Goal: Task Accomplishment & Management: Manage account settings

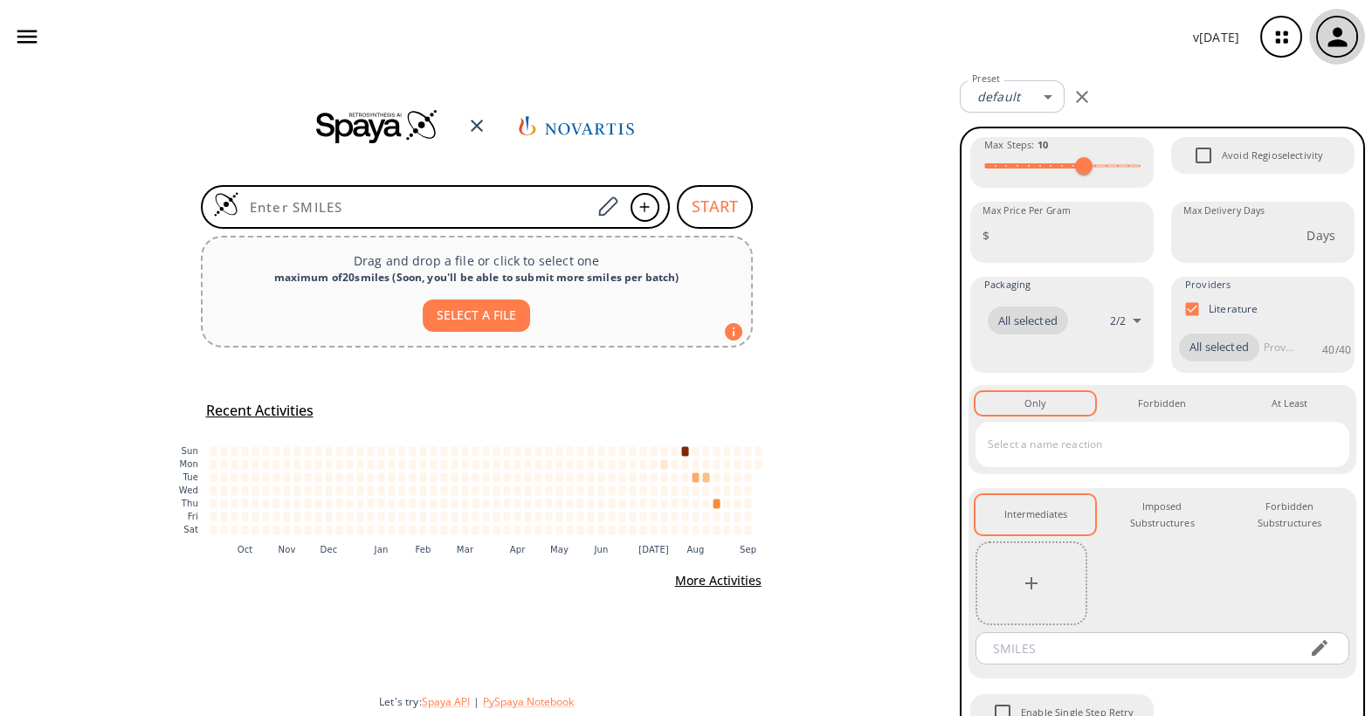
click at [1354, 38] on div "button" at bounding box center [1337, 36] width 38 height 38
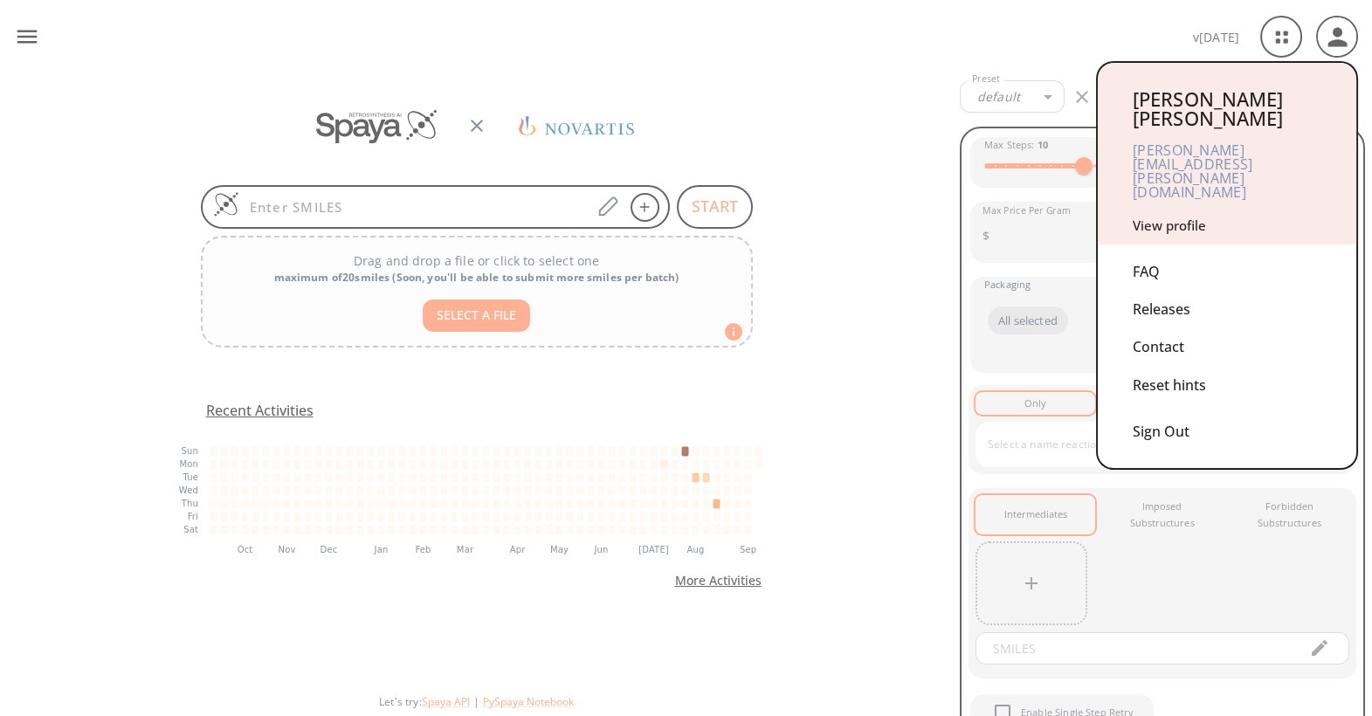
click at [1184, 217] on link "View profile" at bounding box center [1168, 225] width 73 height 17
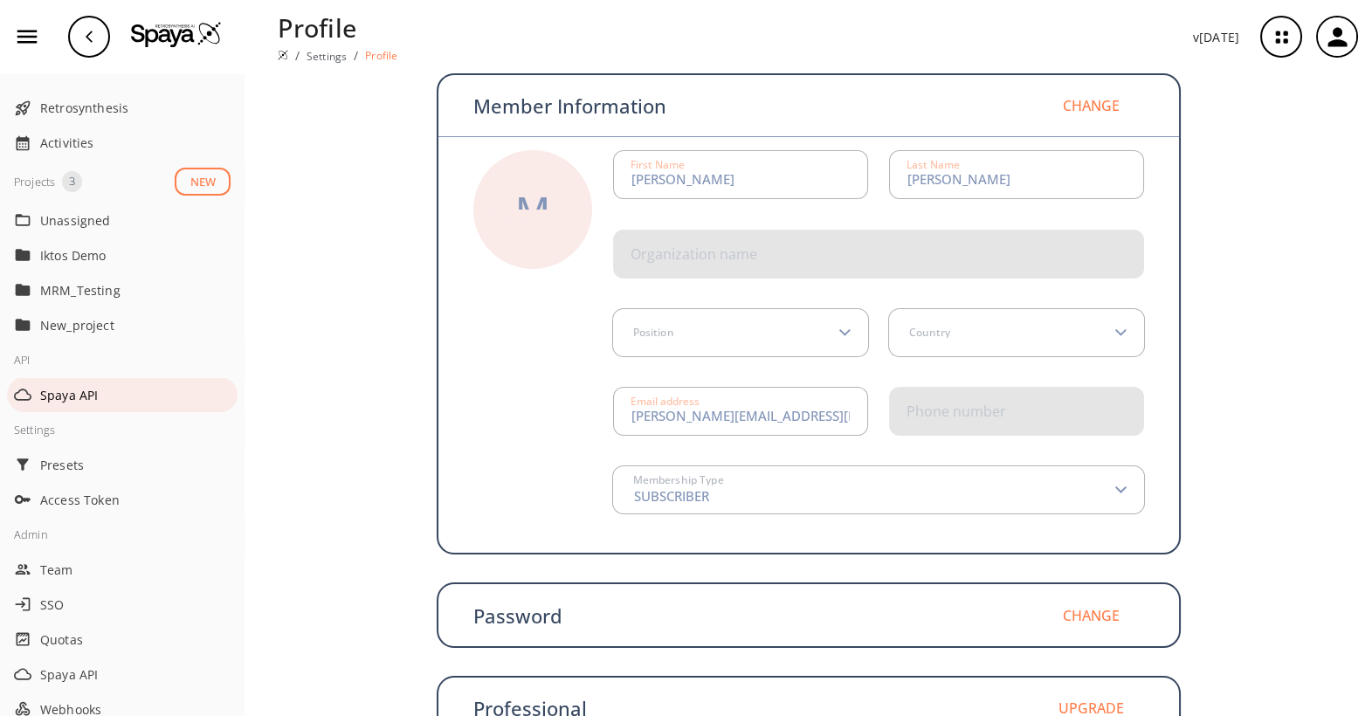
scroll to position [181, 0]
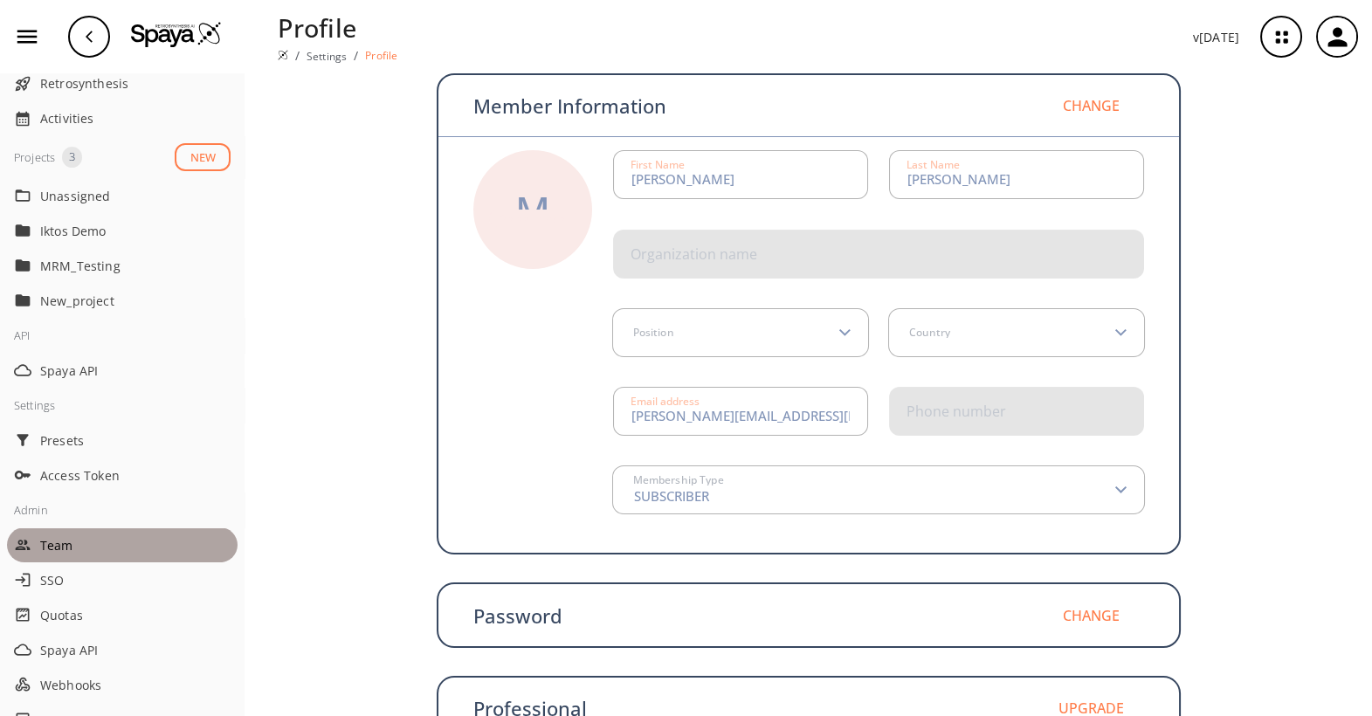
click at [72, 536] on span "Team" at bounding box center [135, 545] width 190 height 18
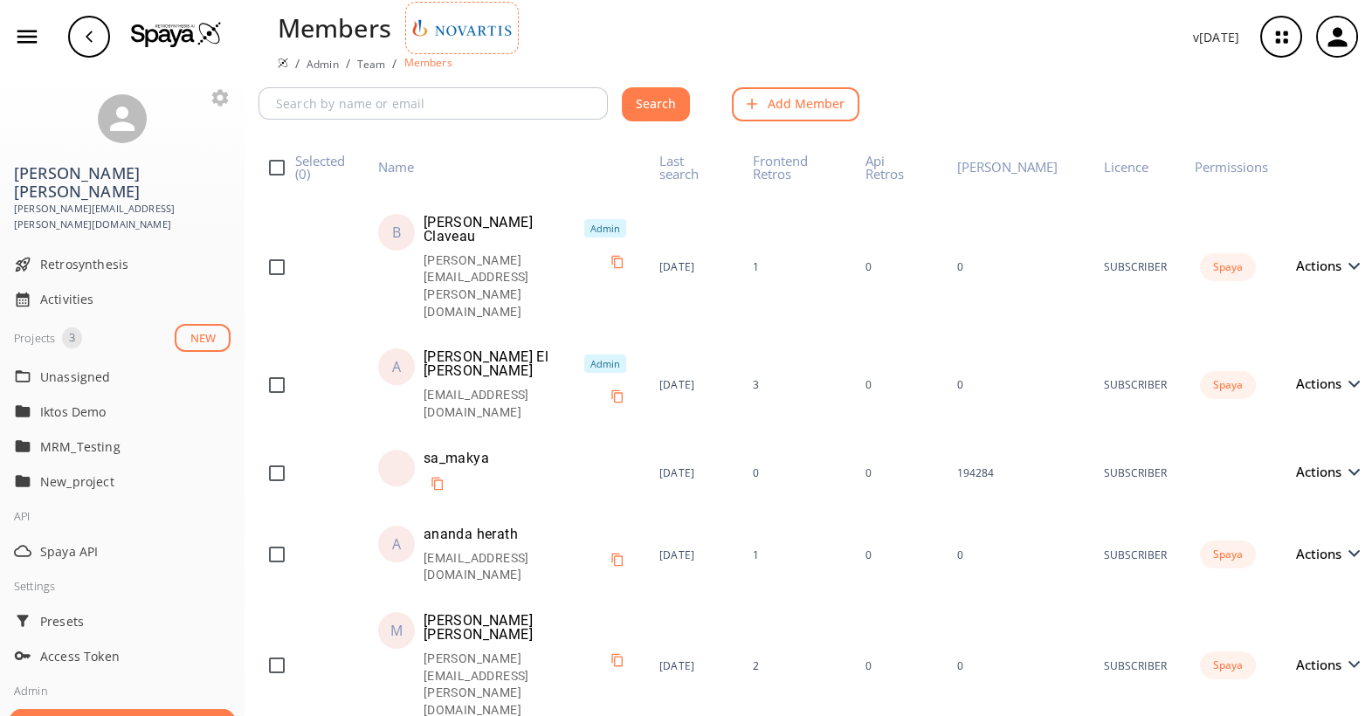
click at [274, 169] on input "checkbox" at bounding box center [276, 167] width 37 height 37
checkbox input "true"
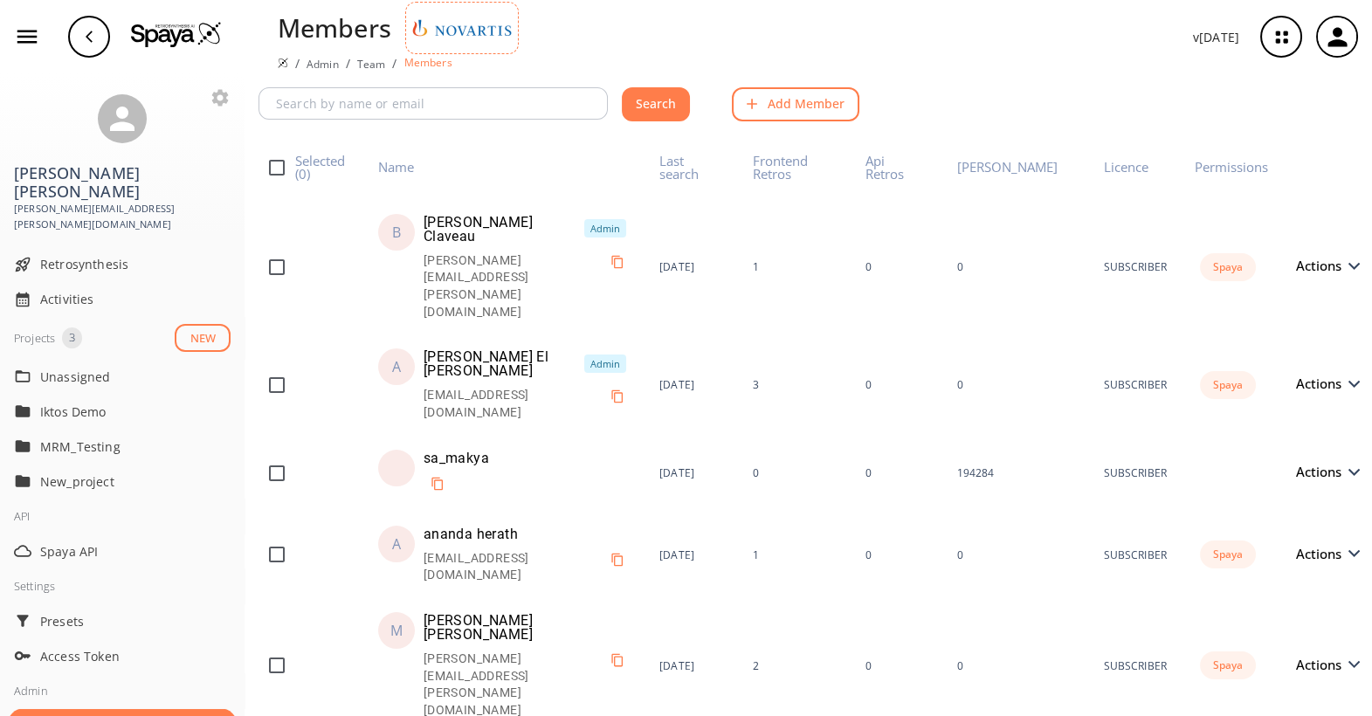
checkbox input "true"
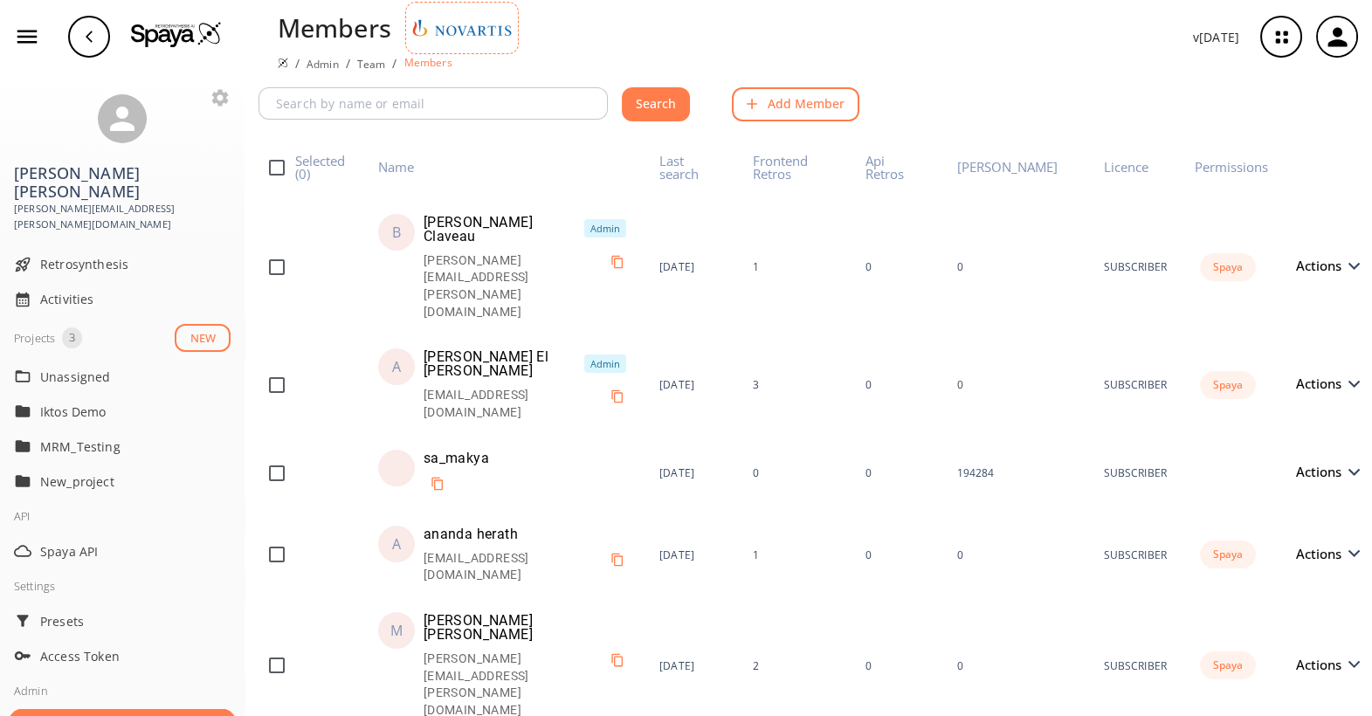
checkbox input "true"
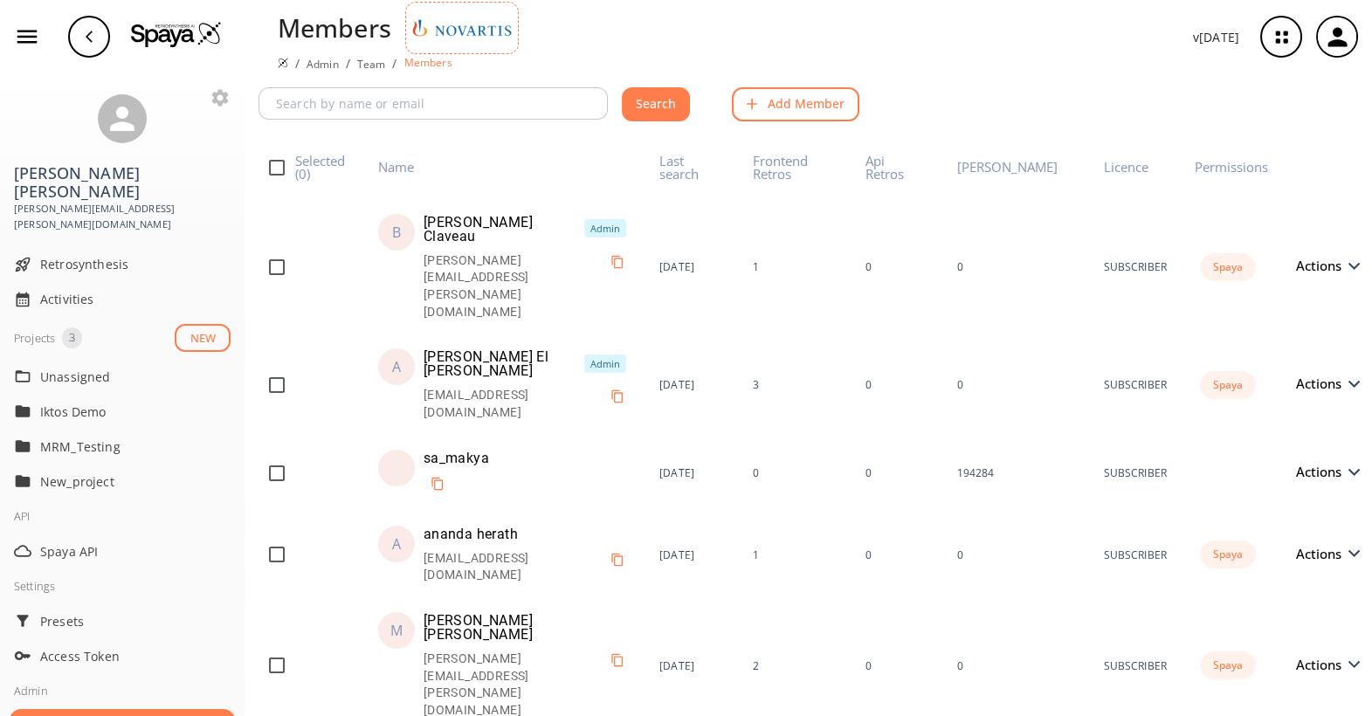
checkbox input "true"
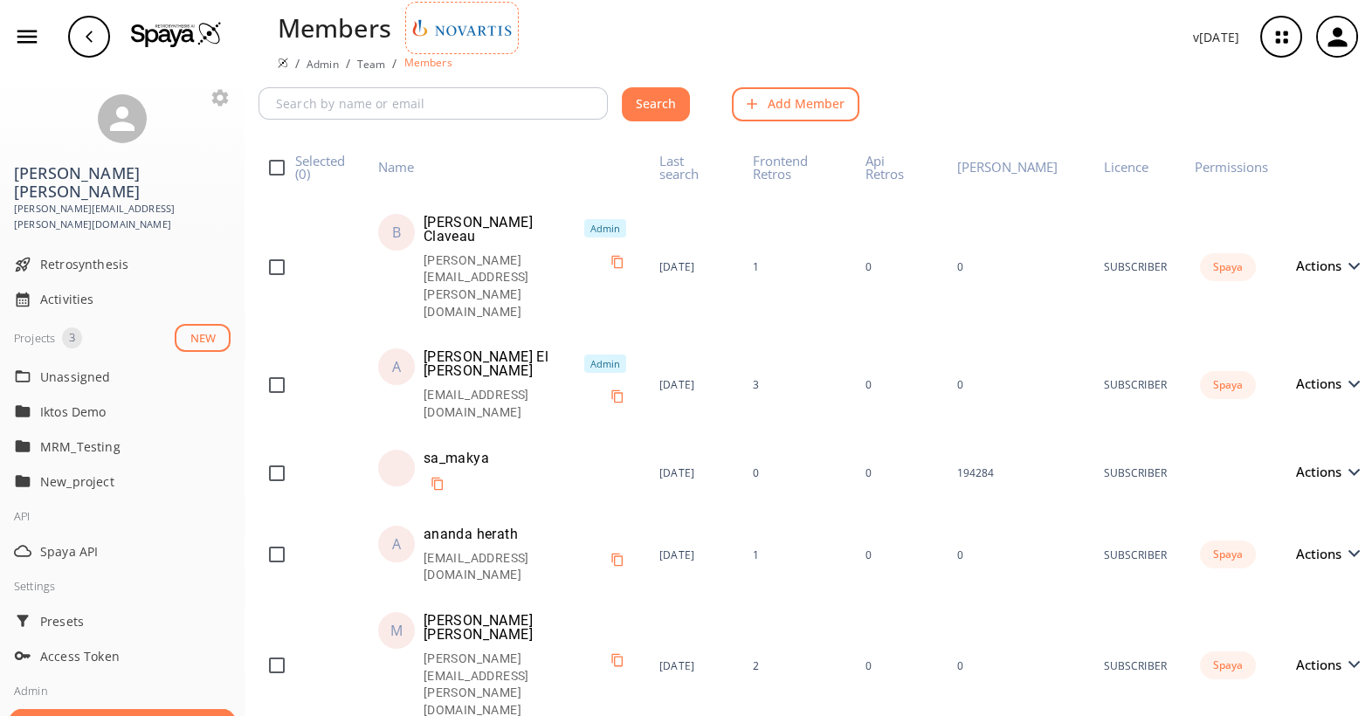
checkbox input "true"
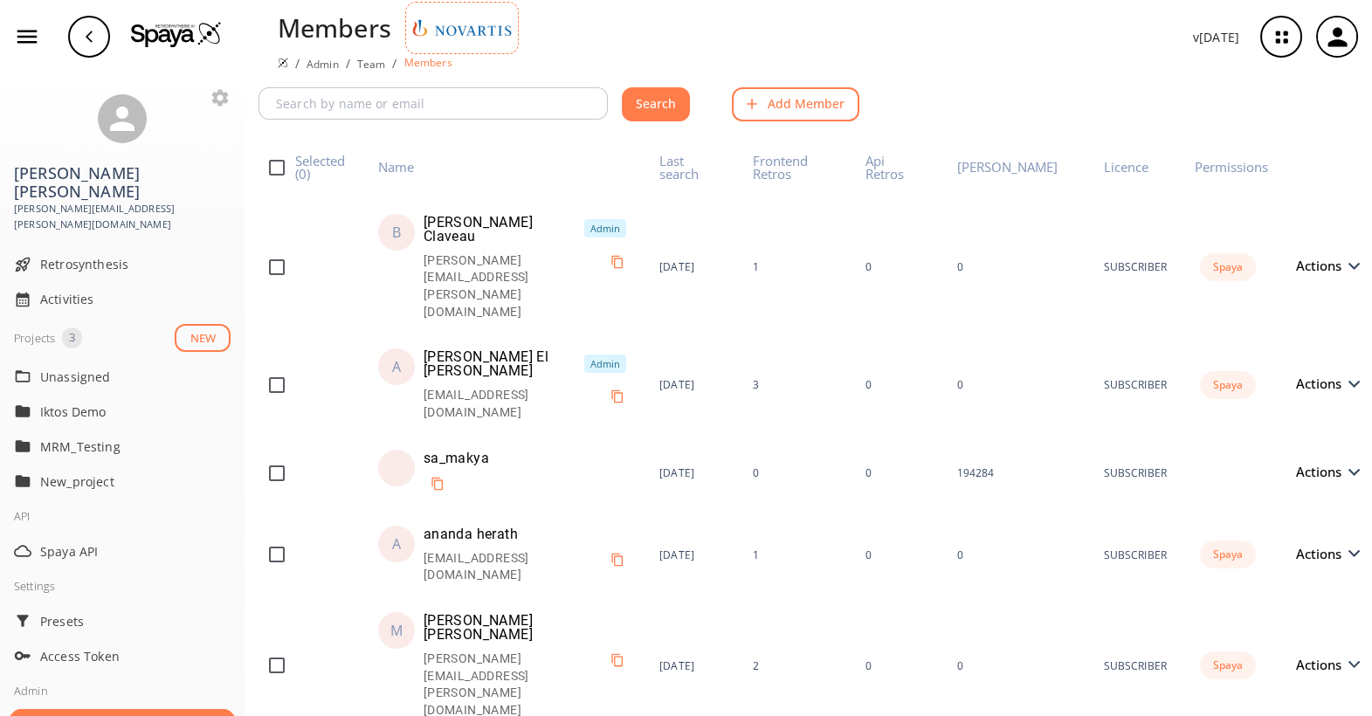
checkbox input "true"
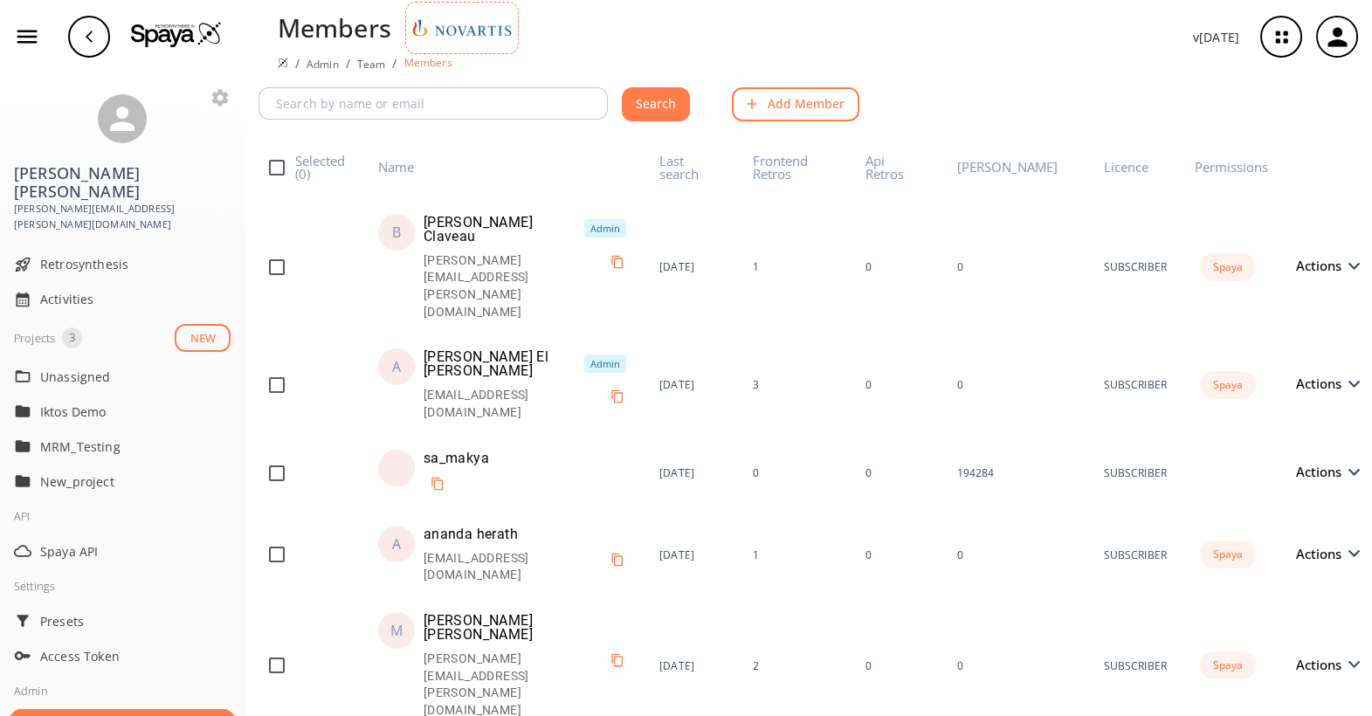
checkbox input "true"
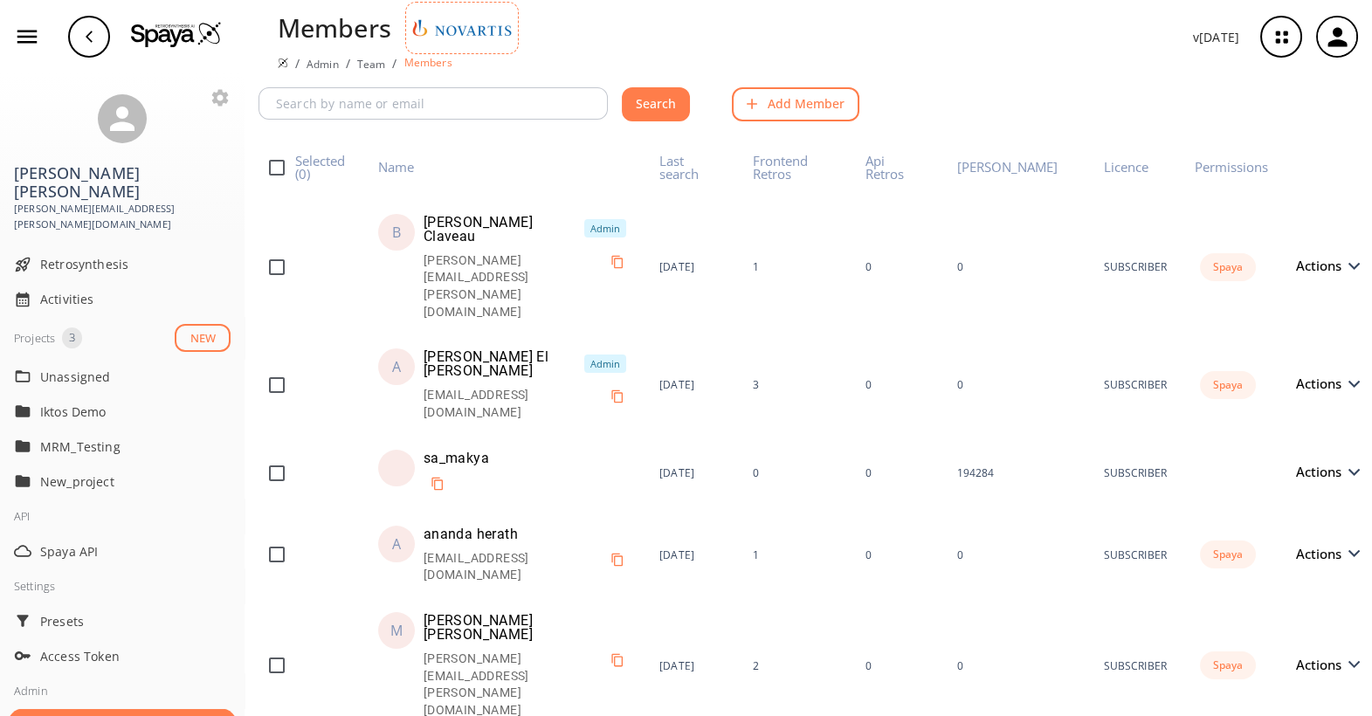
checkbox input "true"
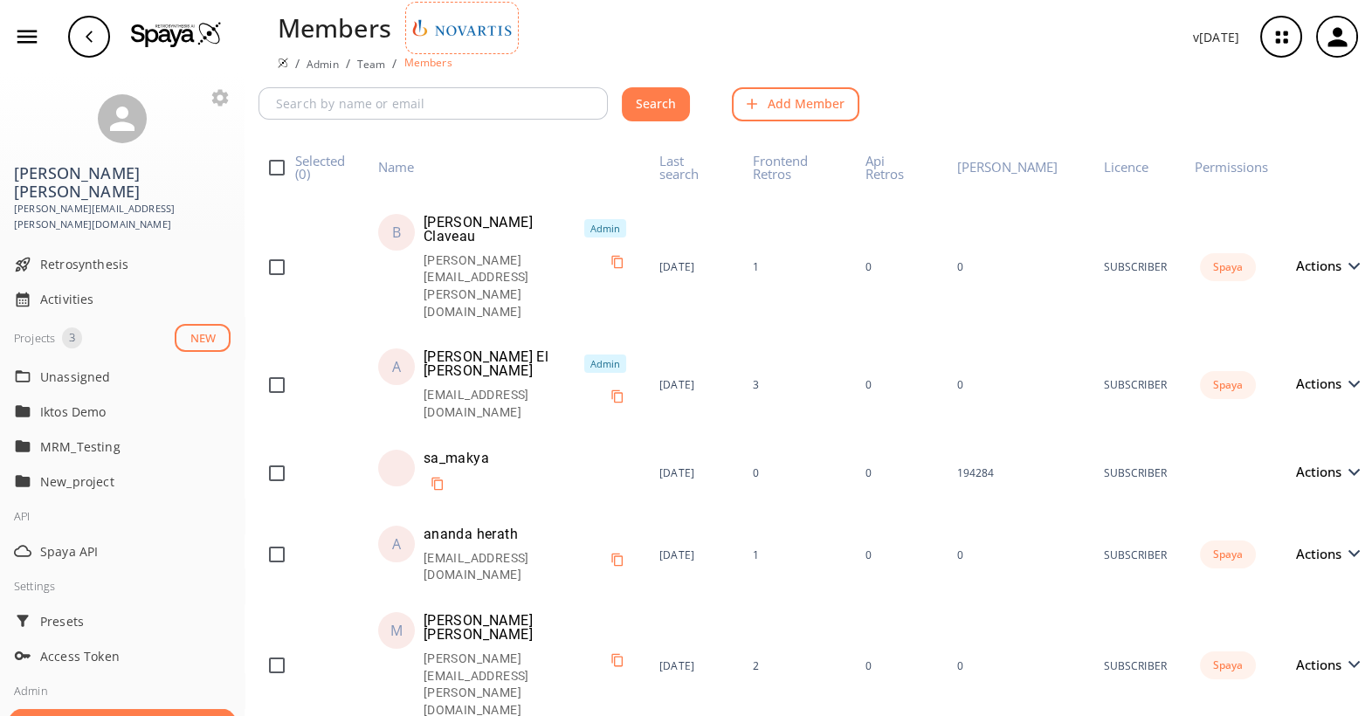
checkbox input "true"
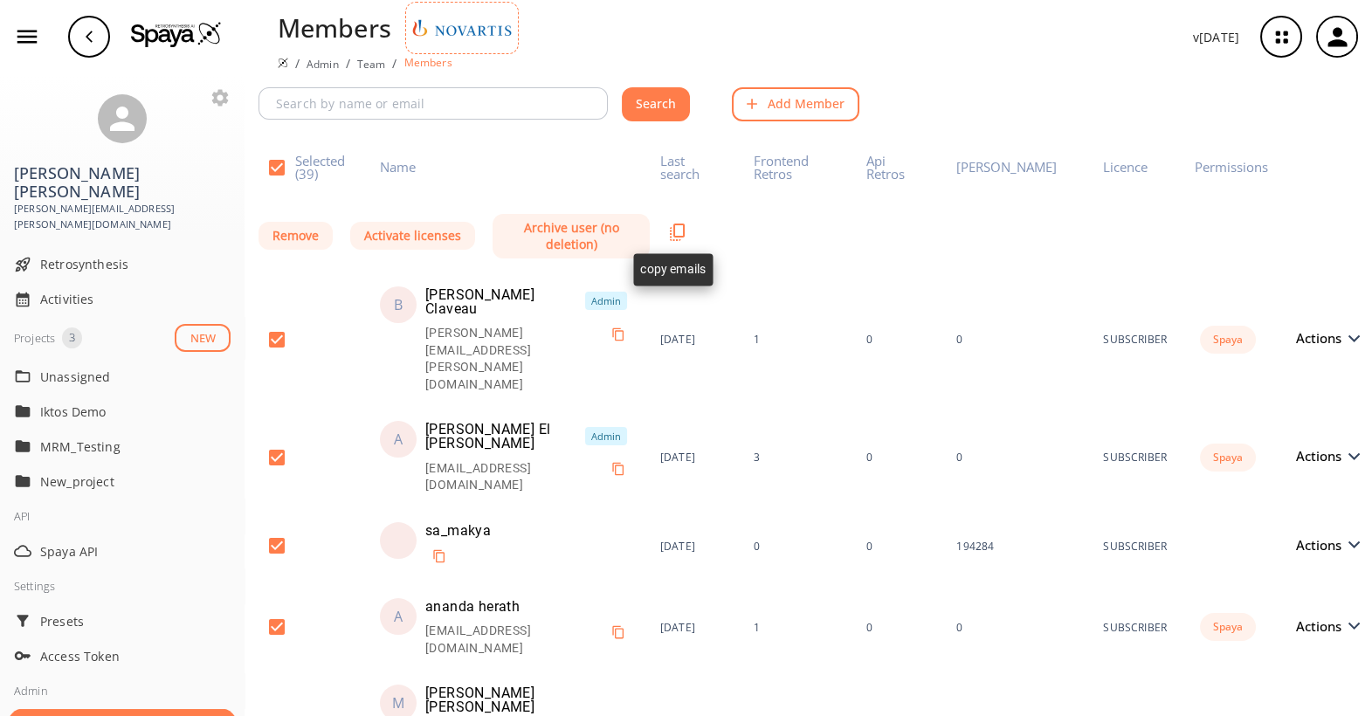
click at [672, 232] on icon at bounding box center [677, 232] width 21 height 21
checkbox input "false"
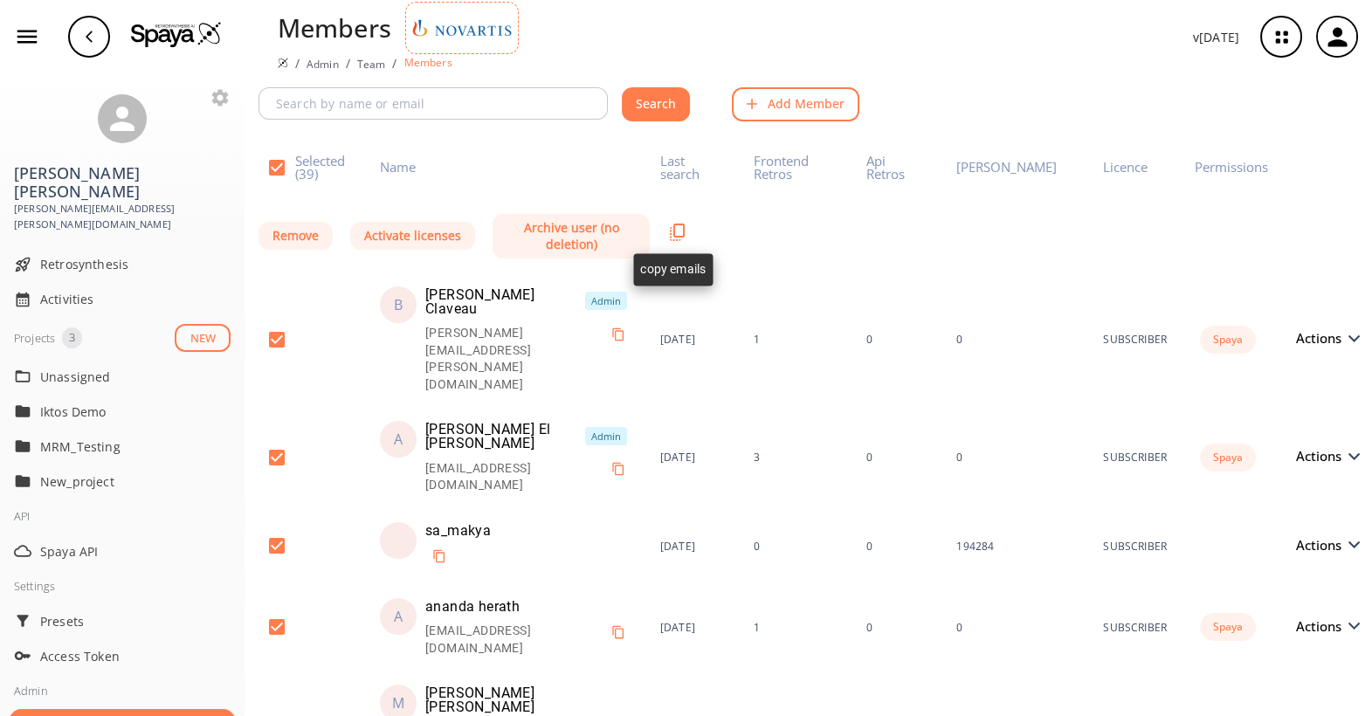
checkbox input "false"
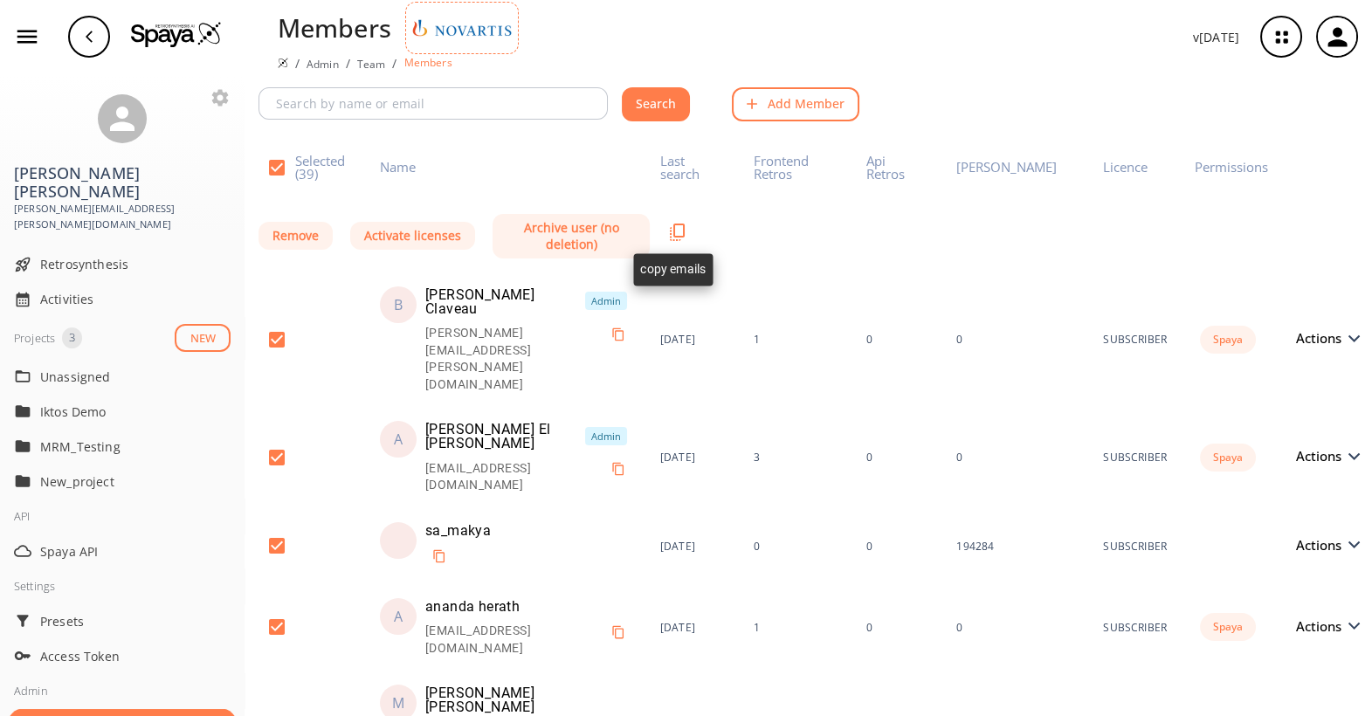
checkbox input "false"
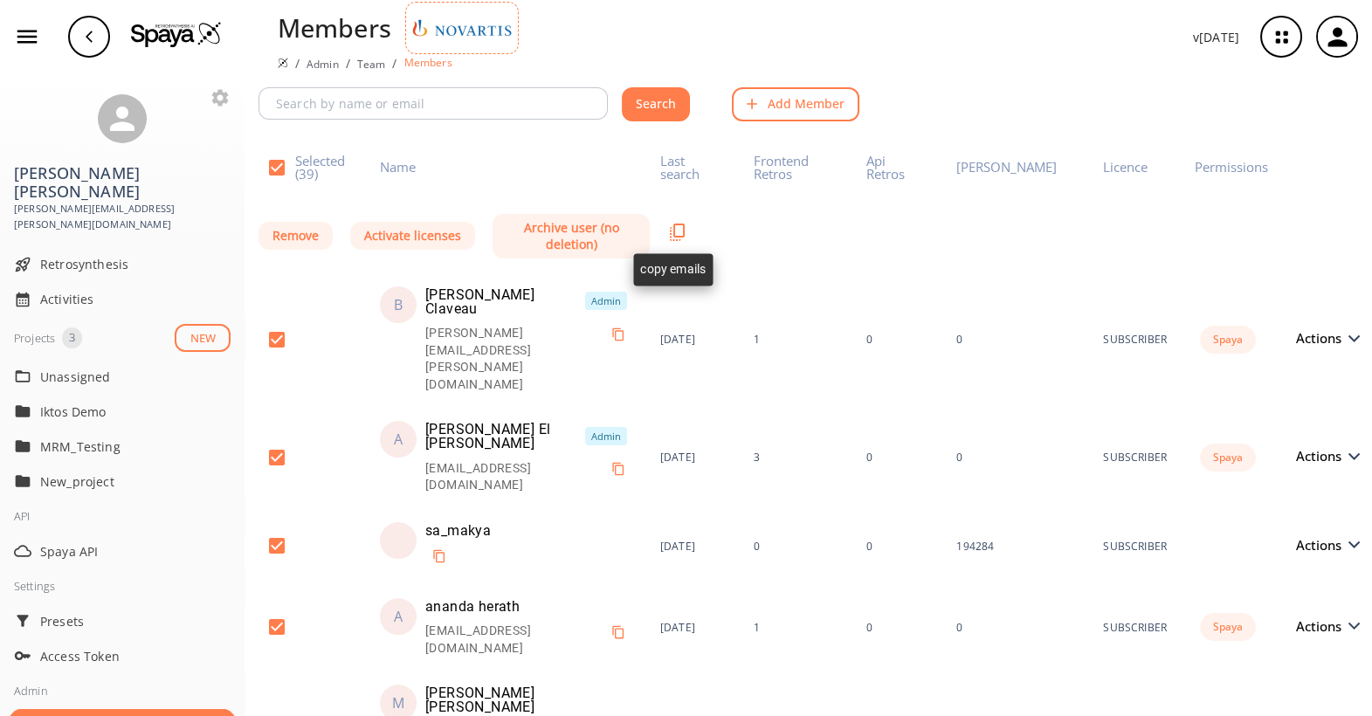
checkbox input "false"
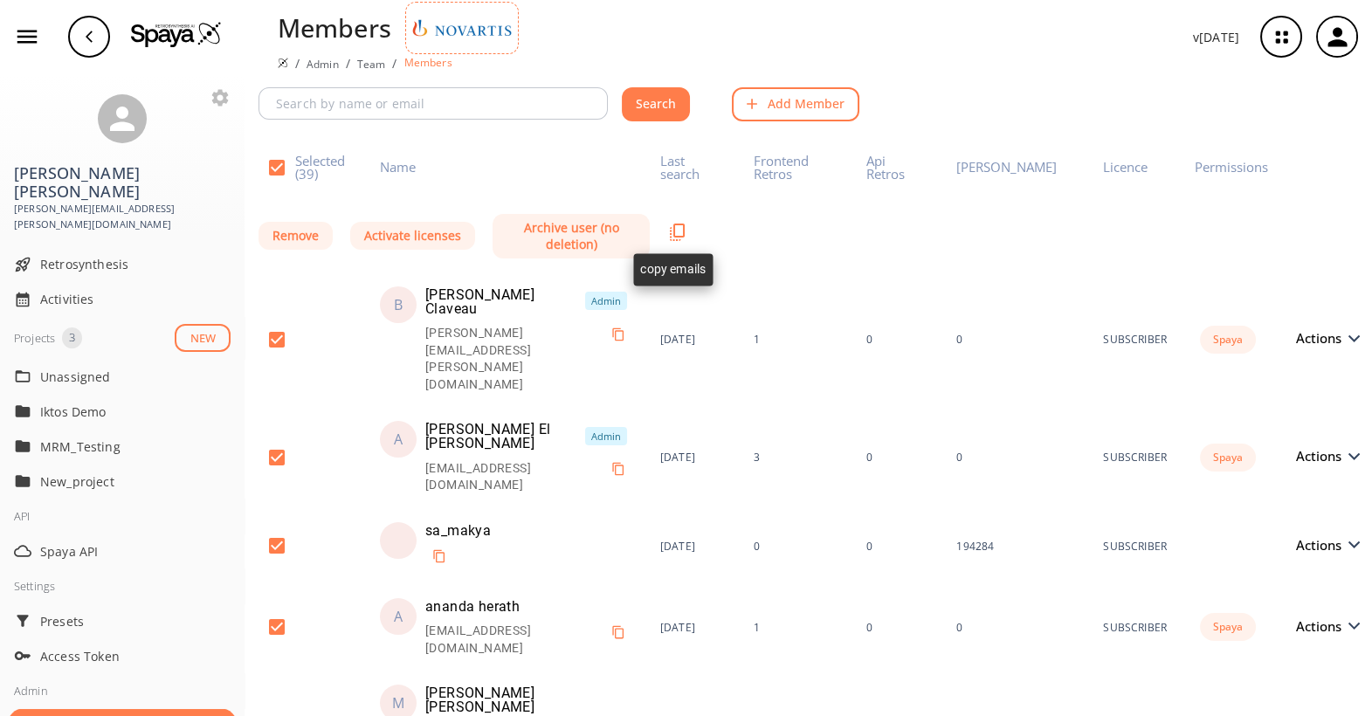
checkbox input "false"
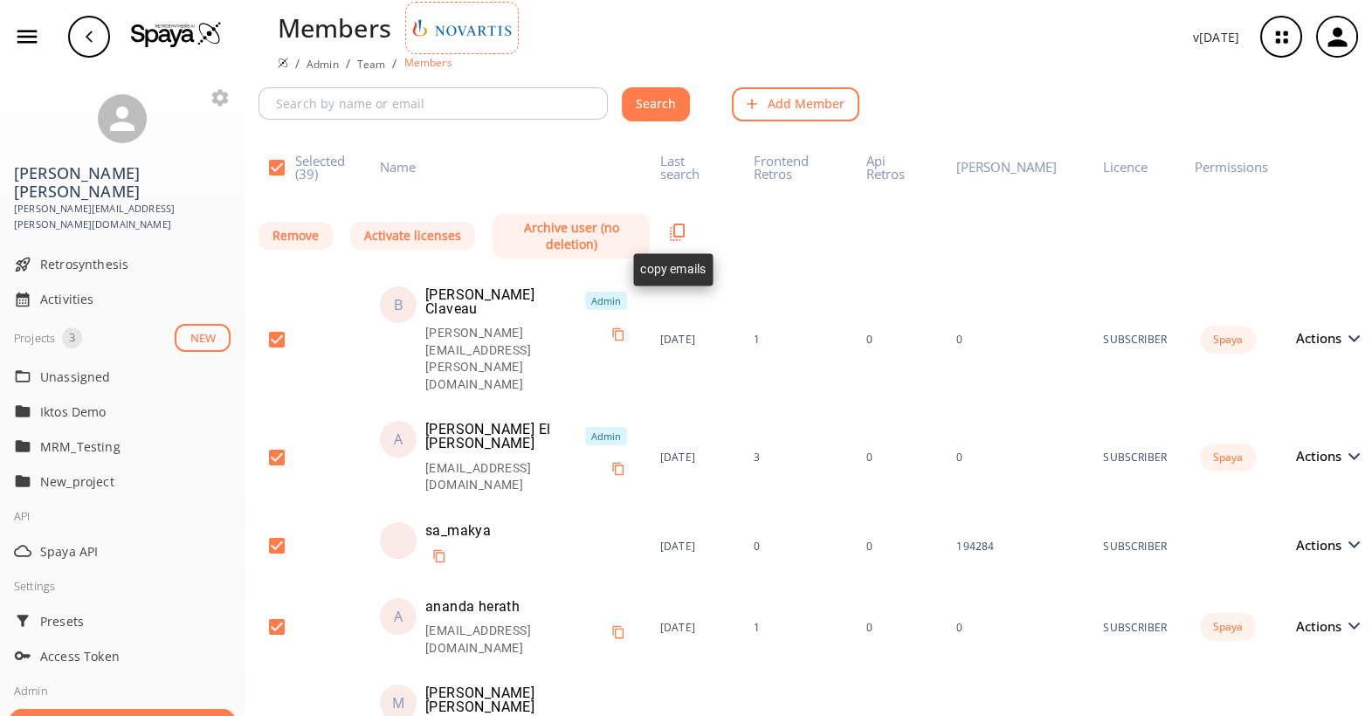
checkbox input "false"
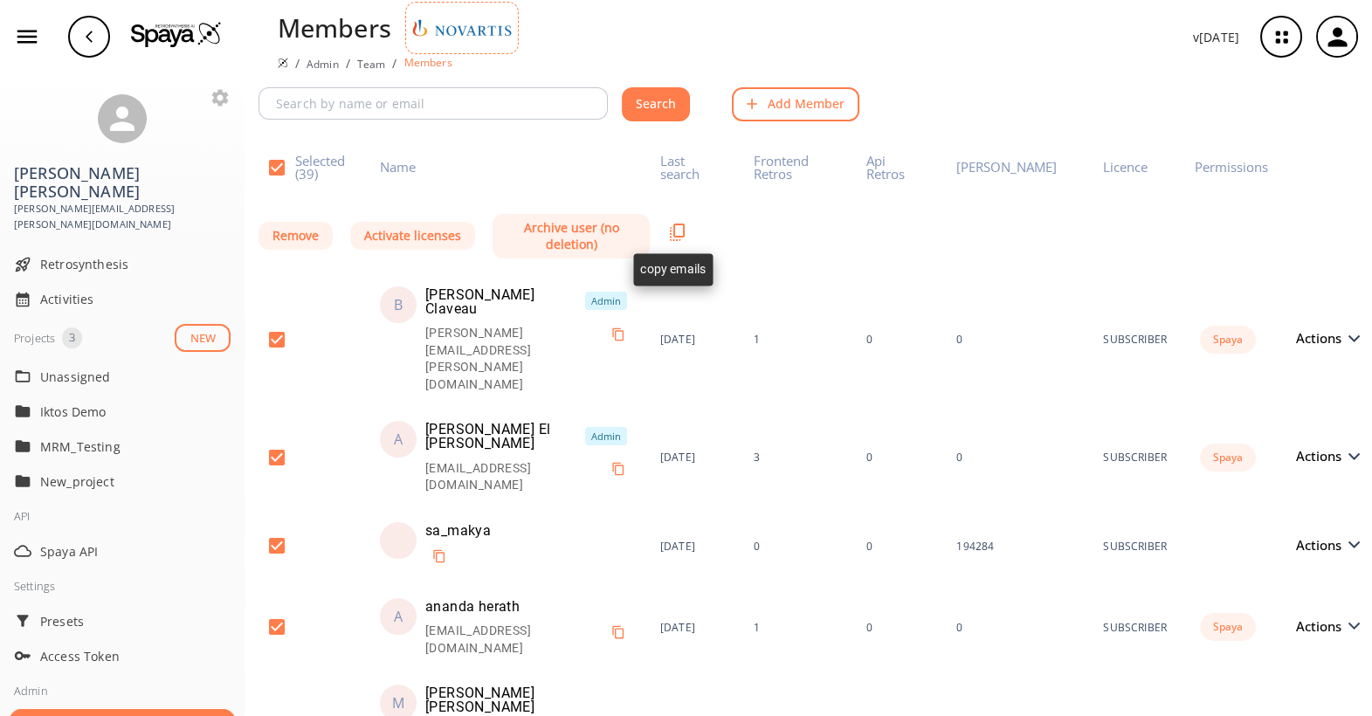
checkbox input "false"
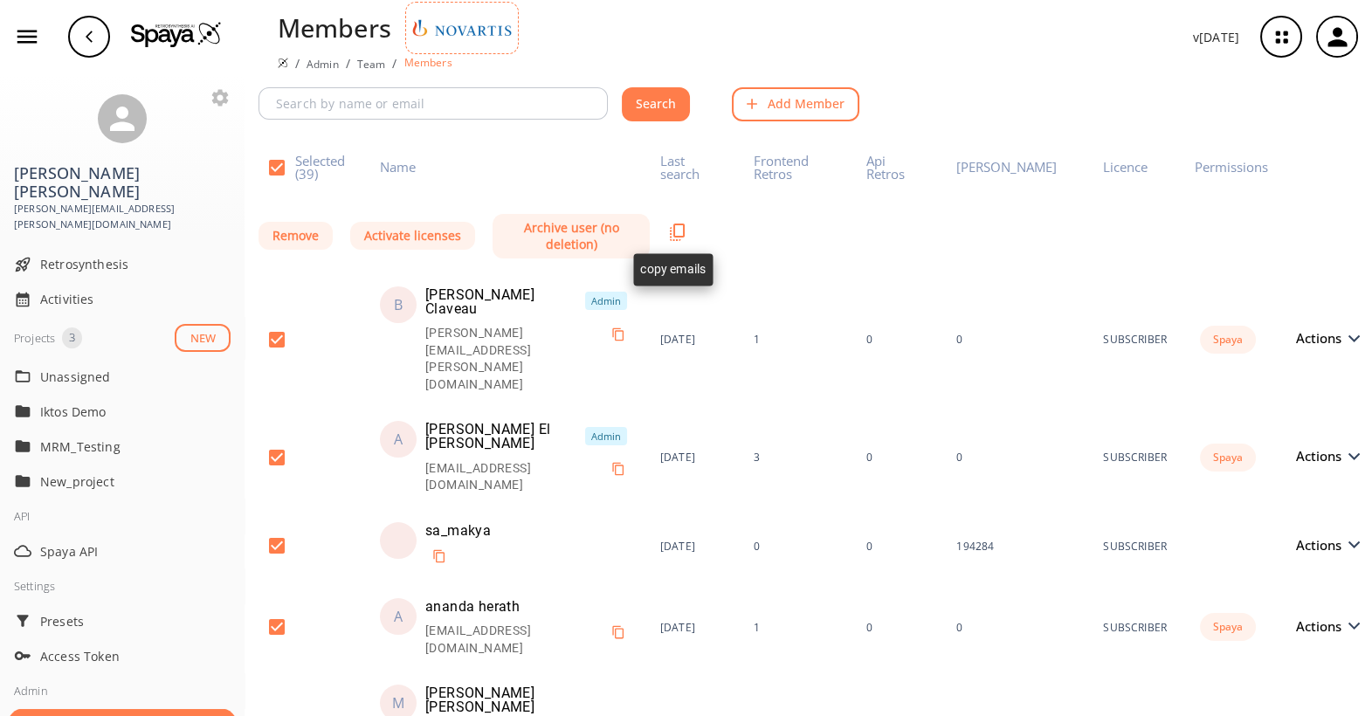
checkbox input "false"
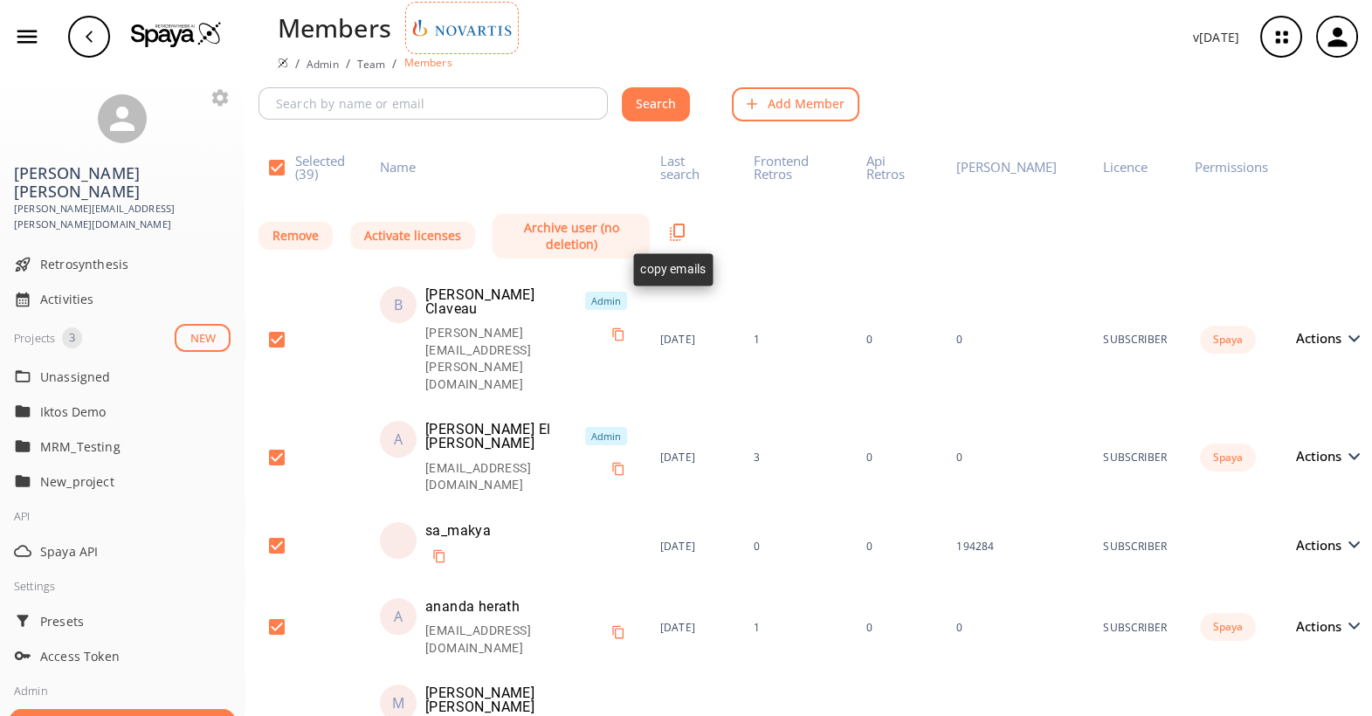
checkbox input "false"
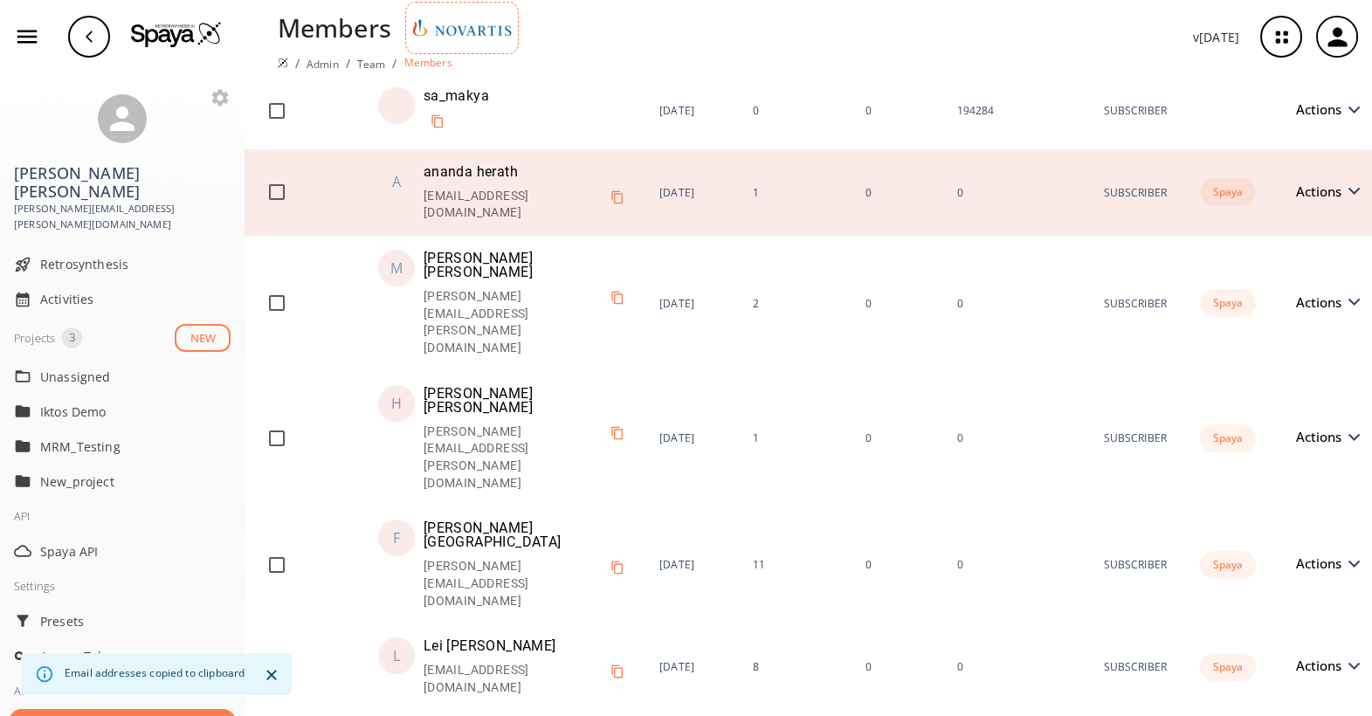
scroll to position [361, 0]
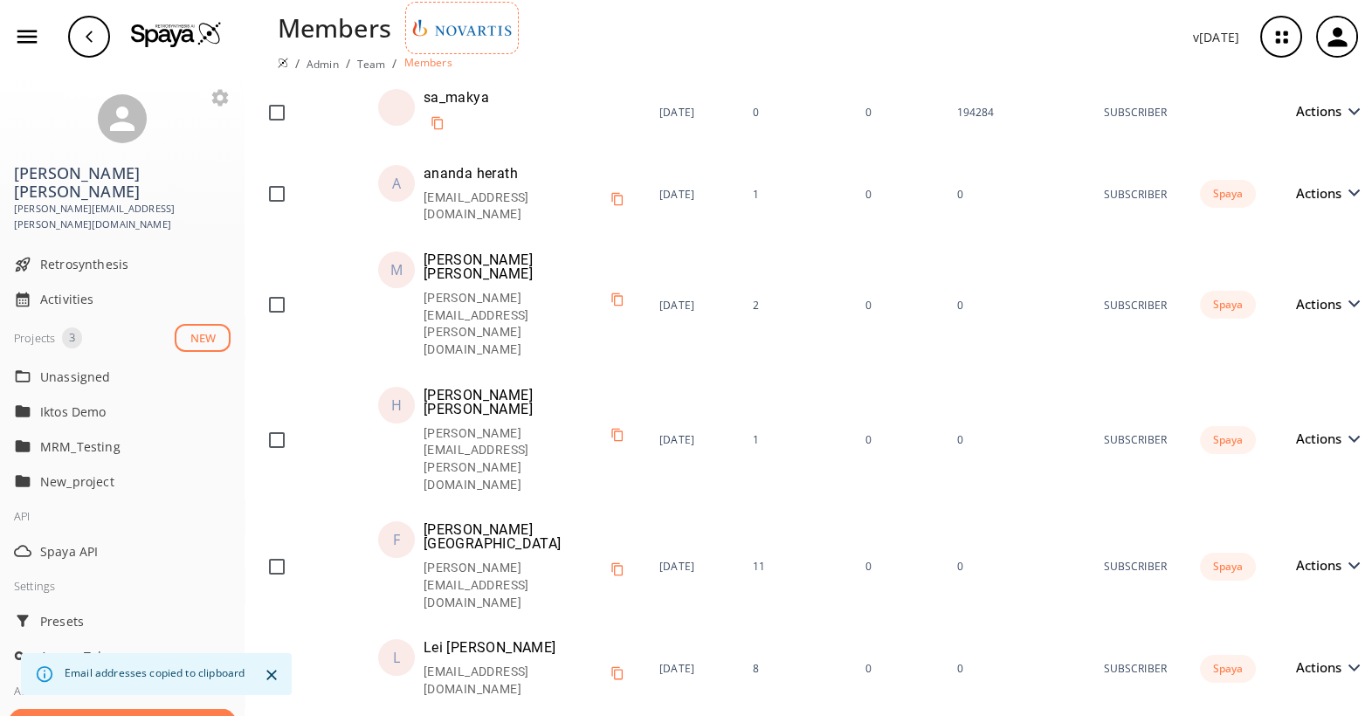
click at [271, 676] on icon "Close" at bounding box center [271, 675] width 10 height 10
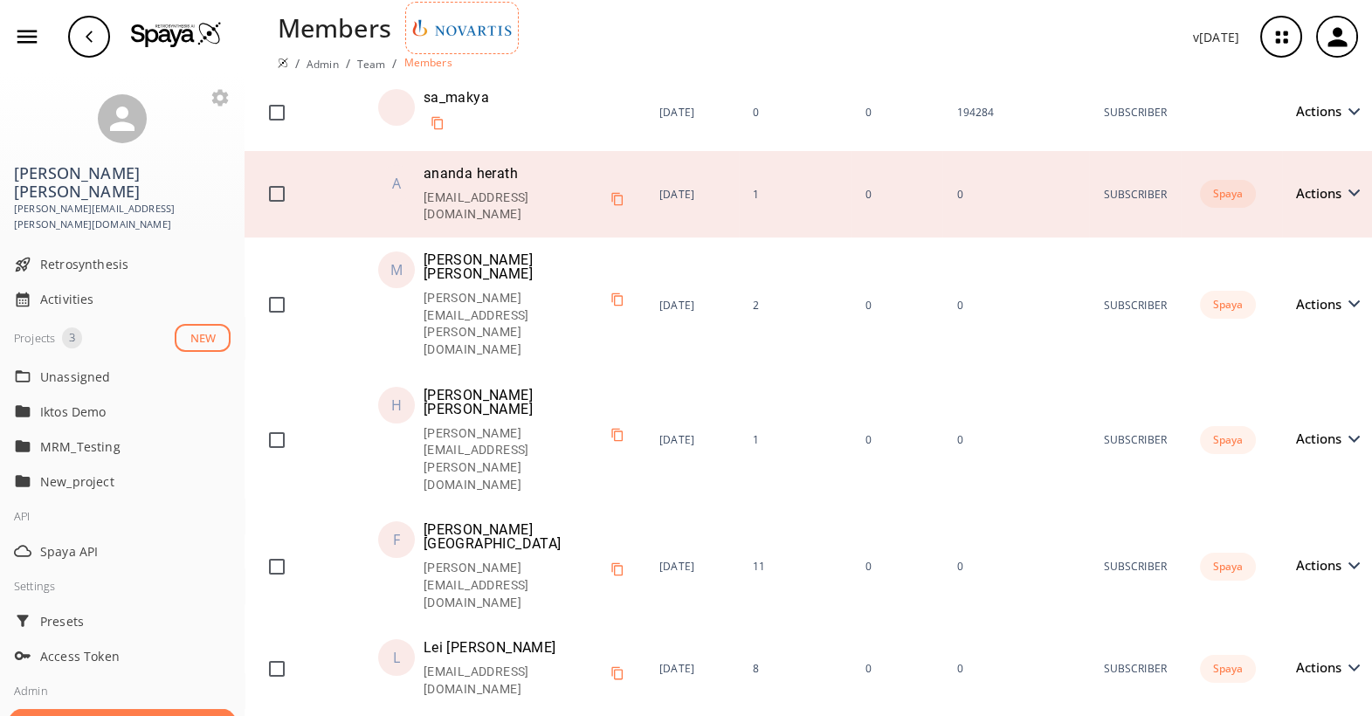
click at [611, 192] on icon "Copy to clipboard" at bounding box center [616, 198] width 11 height 13
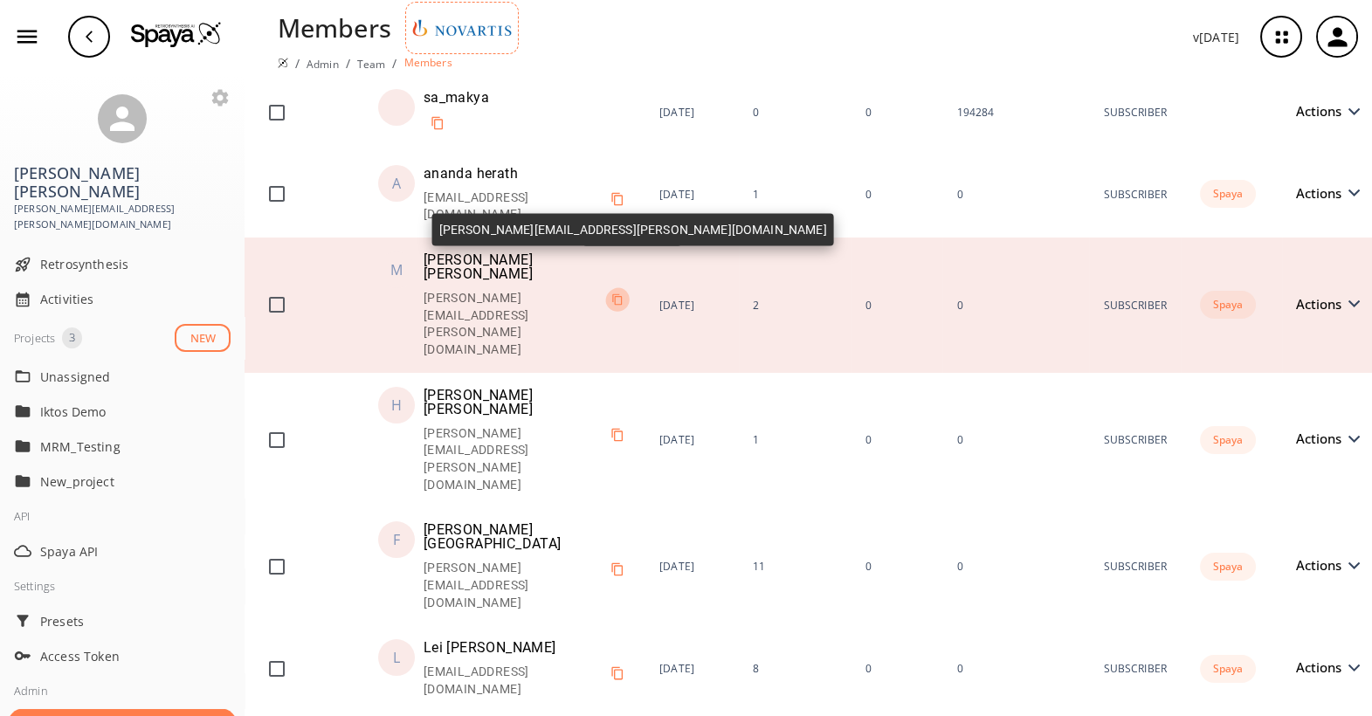
click at [623, 293] on icon "Copy to clipboard" at bounding box center [617, 299] width 12 height 12
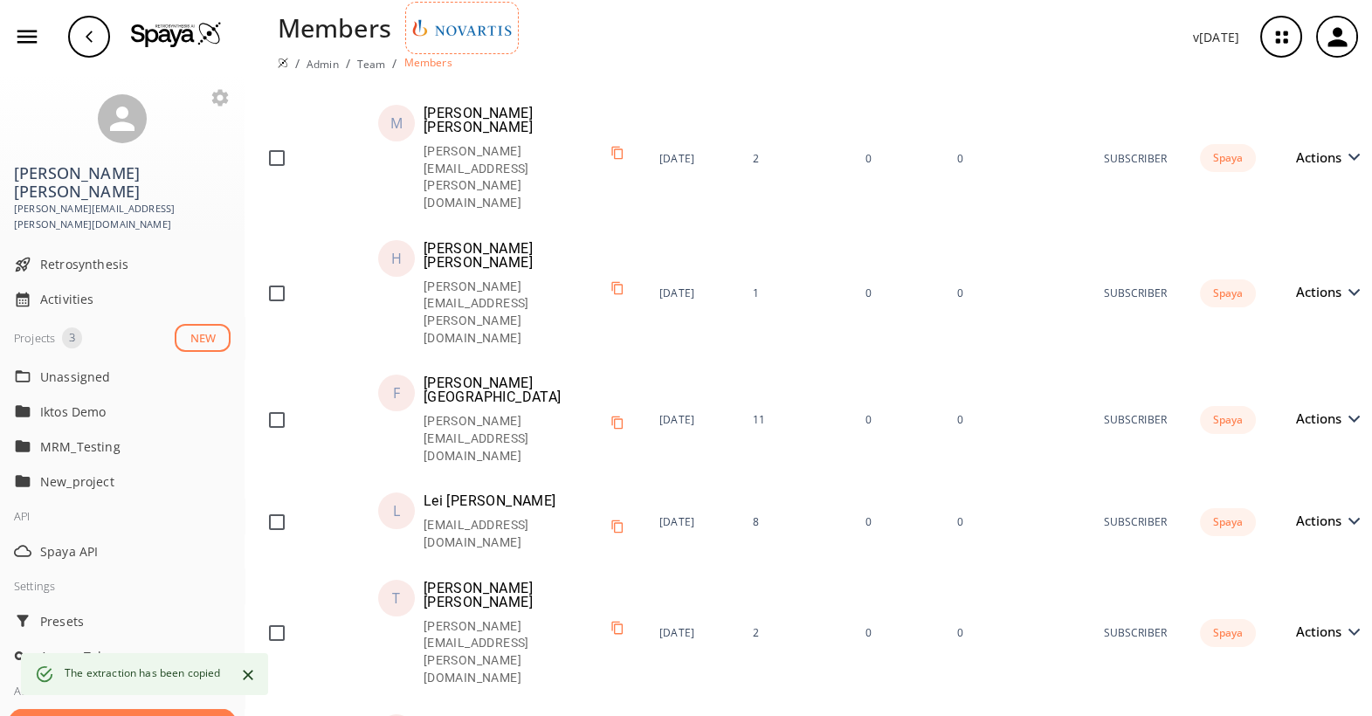
scroll to position [508, 0]
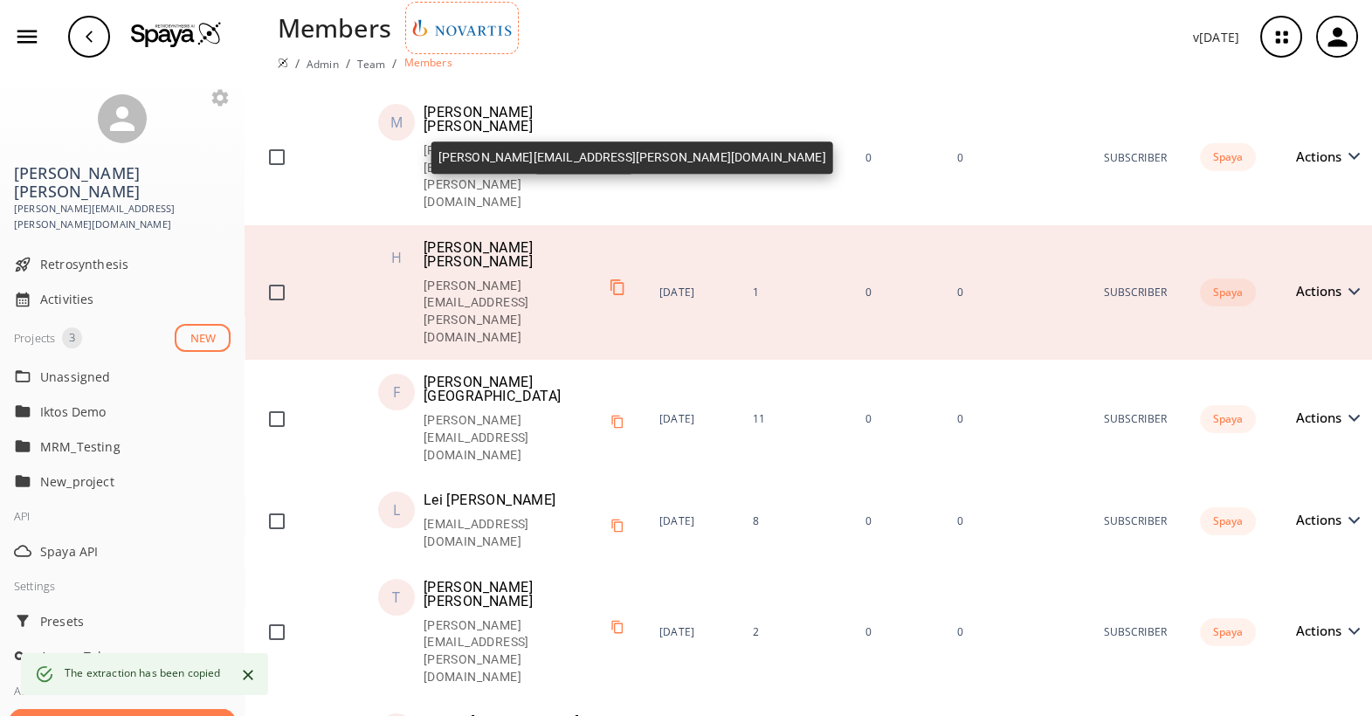
click at [609, 279] on icon "Copy to clipboard" at bounding box center [617, 287] width 17 height 17
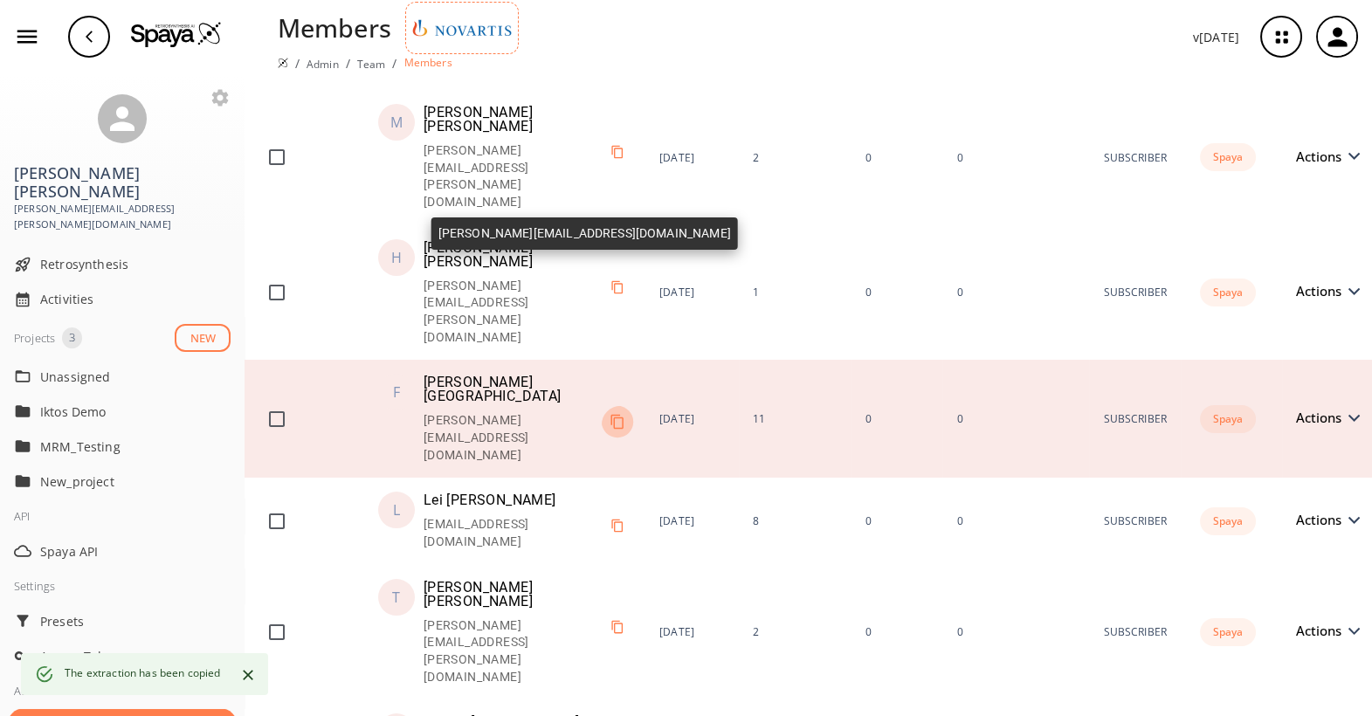
click at [609, 414] on icon "Copy to clipboard" at bounding box center [617, 422] width 16 height 16
click at [605, 410] on button "Copy to clipboard" at bounding box center [617, 422] width 24 height 24
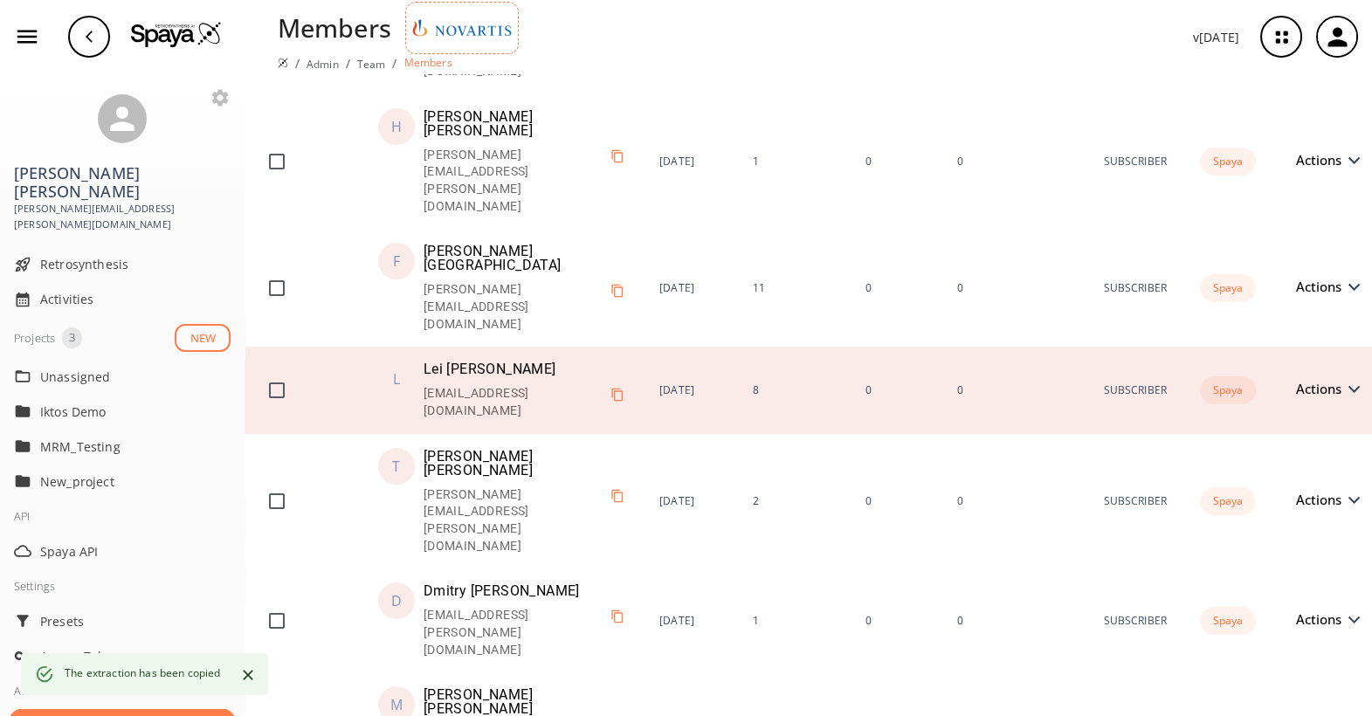
scroll to position [637, 0]
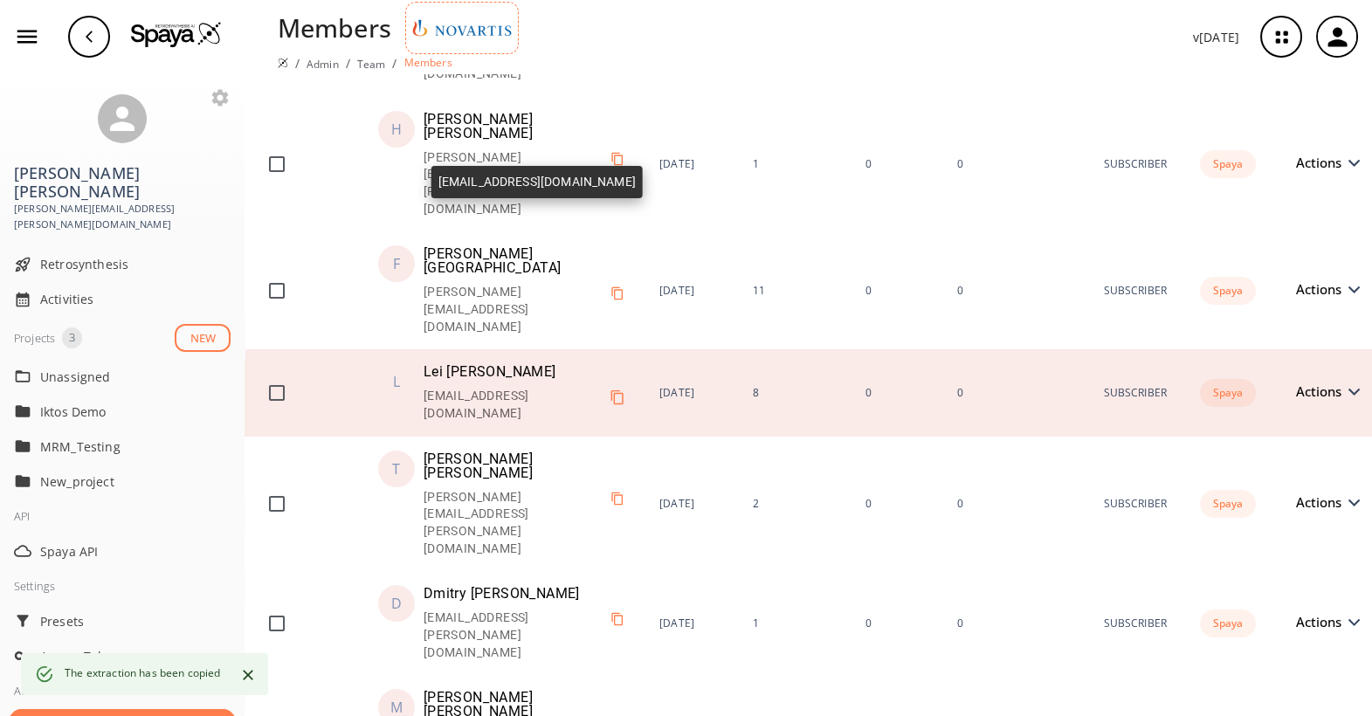
click at [609, 389] on icon "Copy to clipboard" at bounding box center [617, 397] width 16 height 16
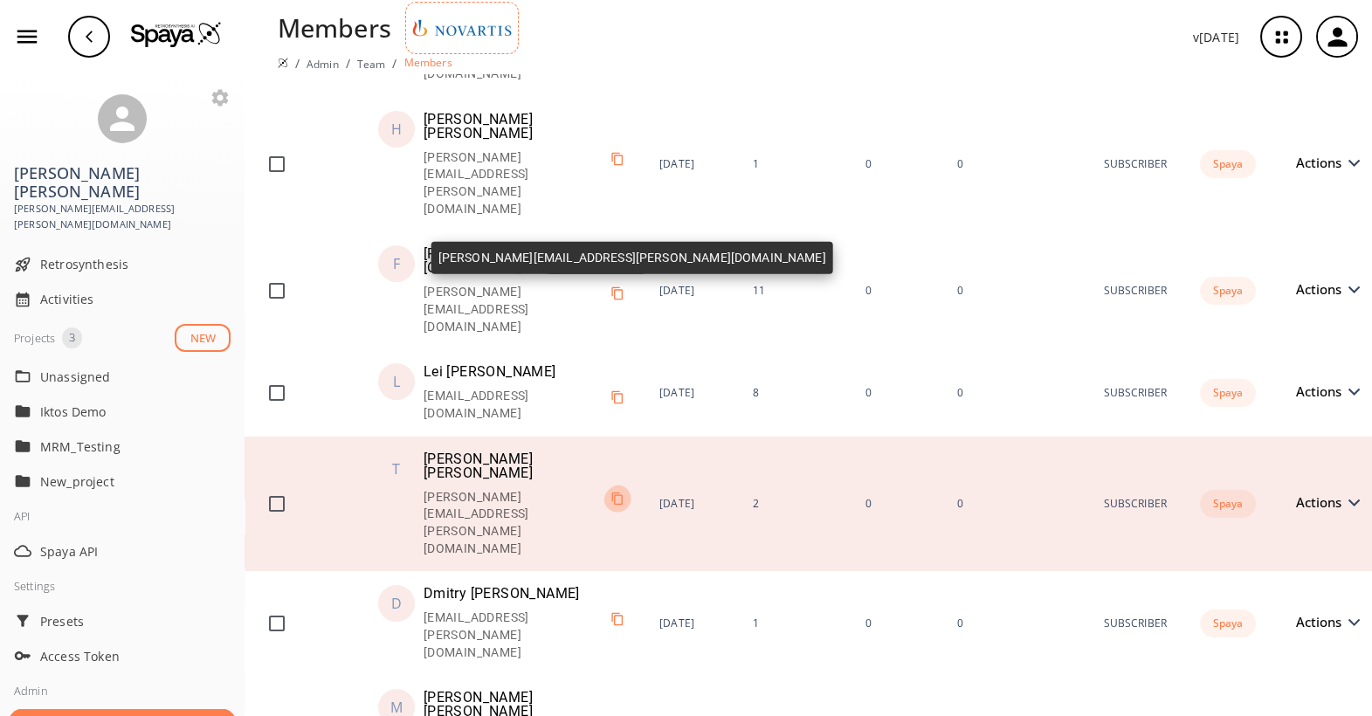
click at [610, 492] on icon "Copy to clipboard" at bounding box center [616, 498] width 13 height 13
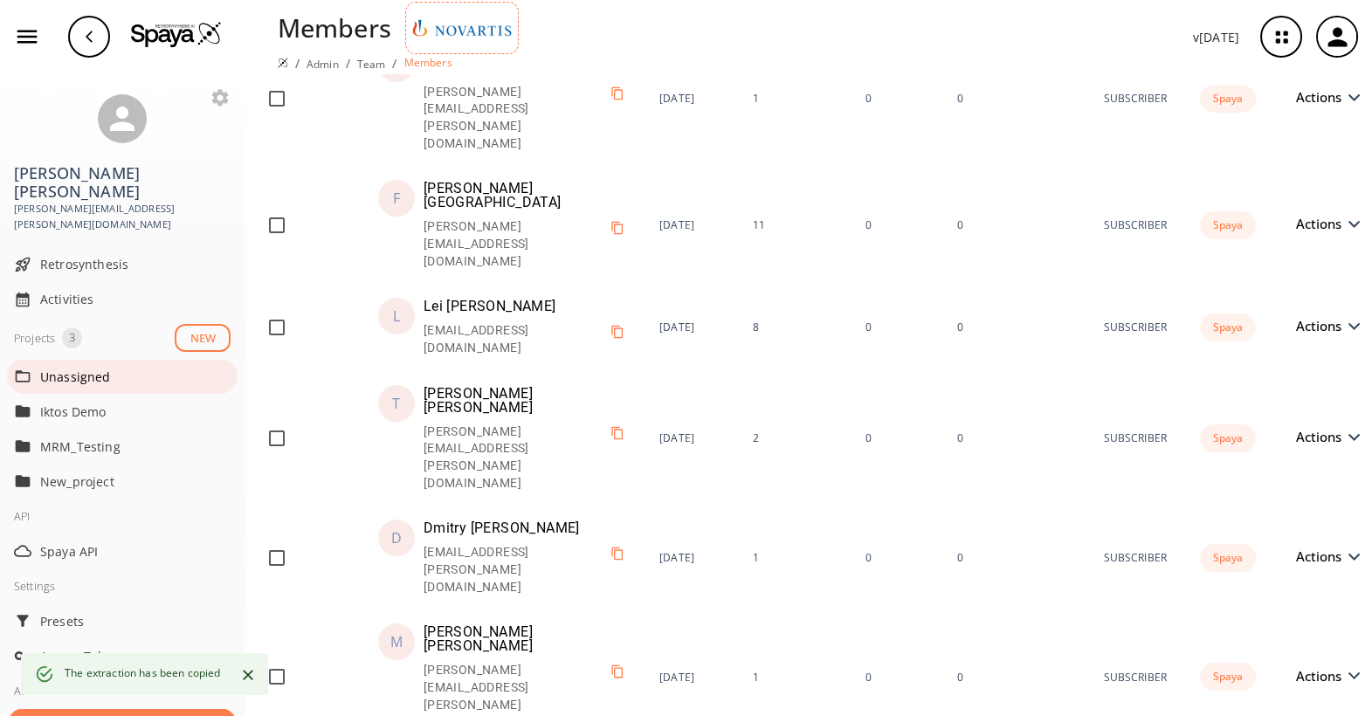
scroll to position [691, 0]
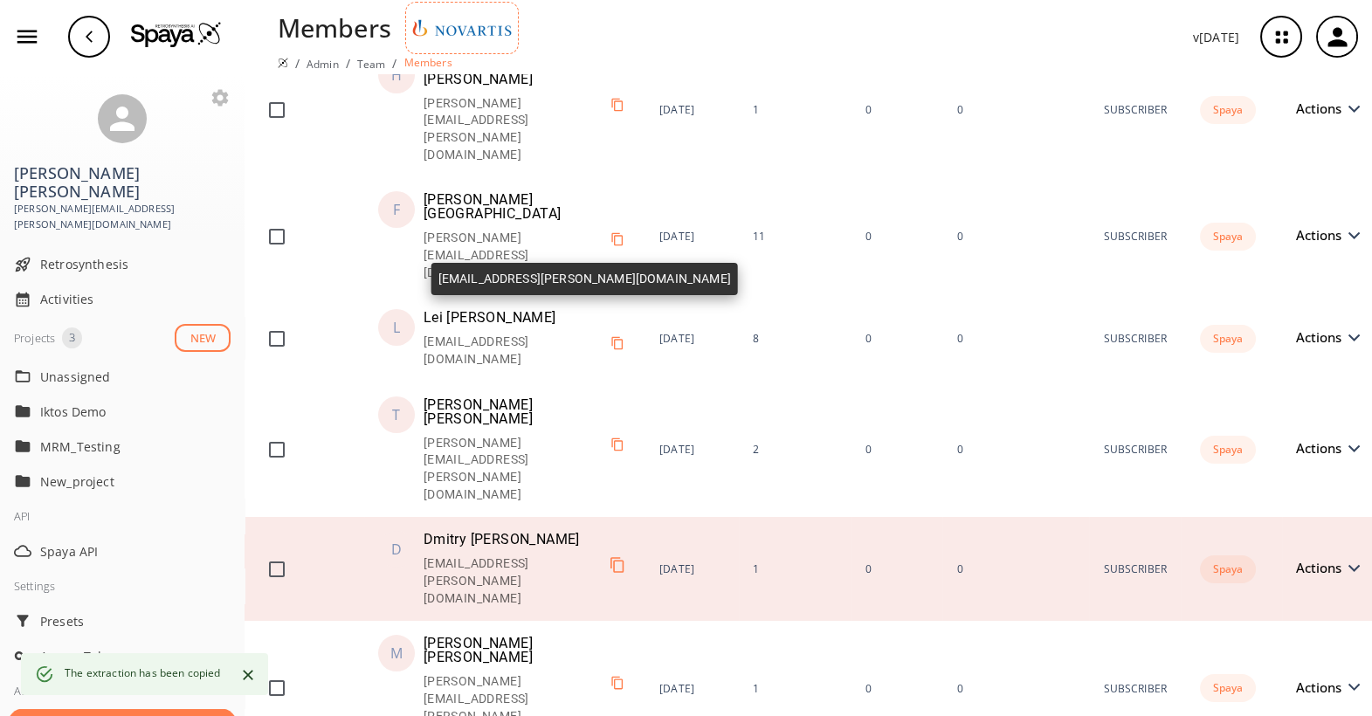
click at [609, 556] on icon "Copy to clipboard" at bounding box center [617, 564] width 17 height 17
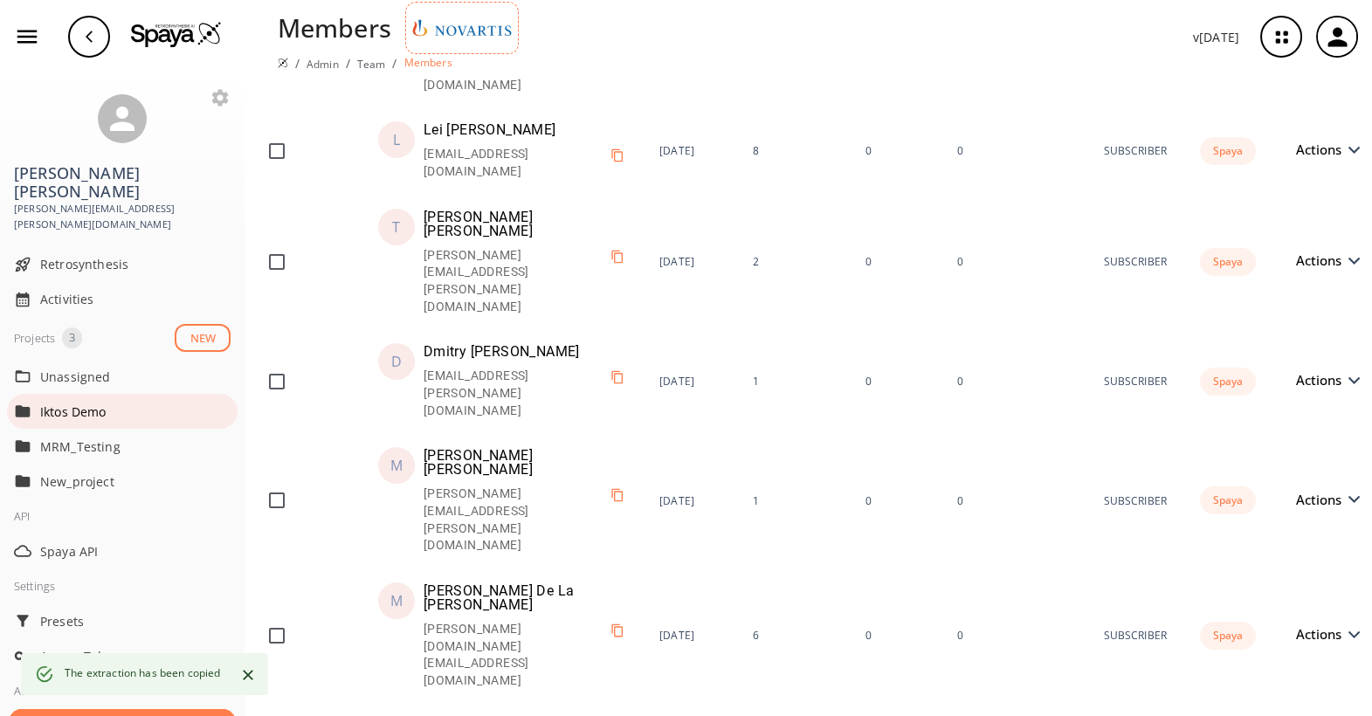
scroll to position [890, 0]
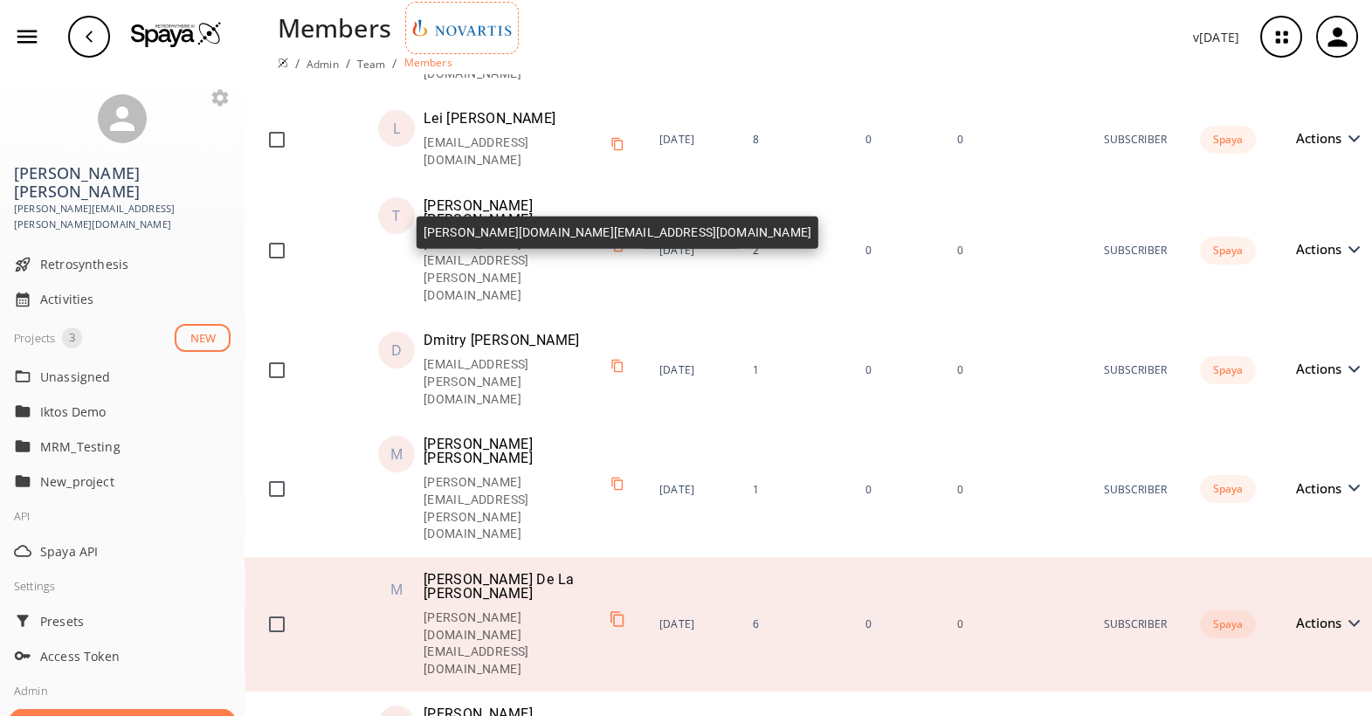
click at [626, 610] on icon "Copy to clipboard" at bounding box center [617, 618] width 17 height 17
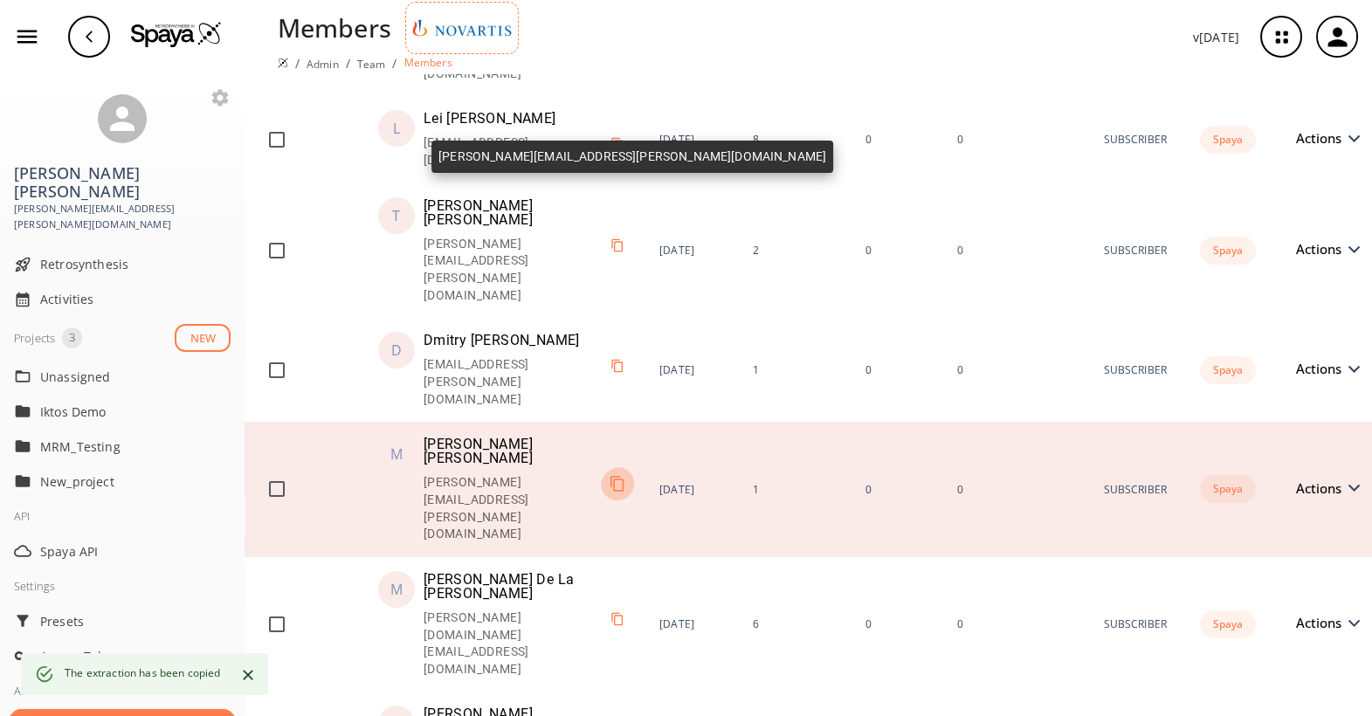
click at [609, 476] on icon "Copy to clipboard" at bounding box center [617, 484] width 17 height 17
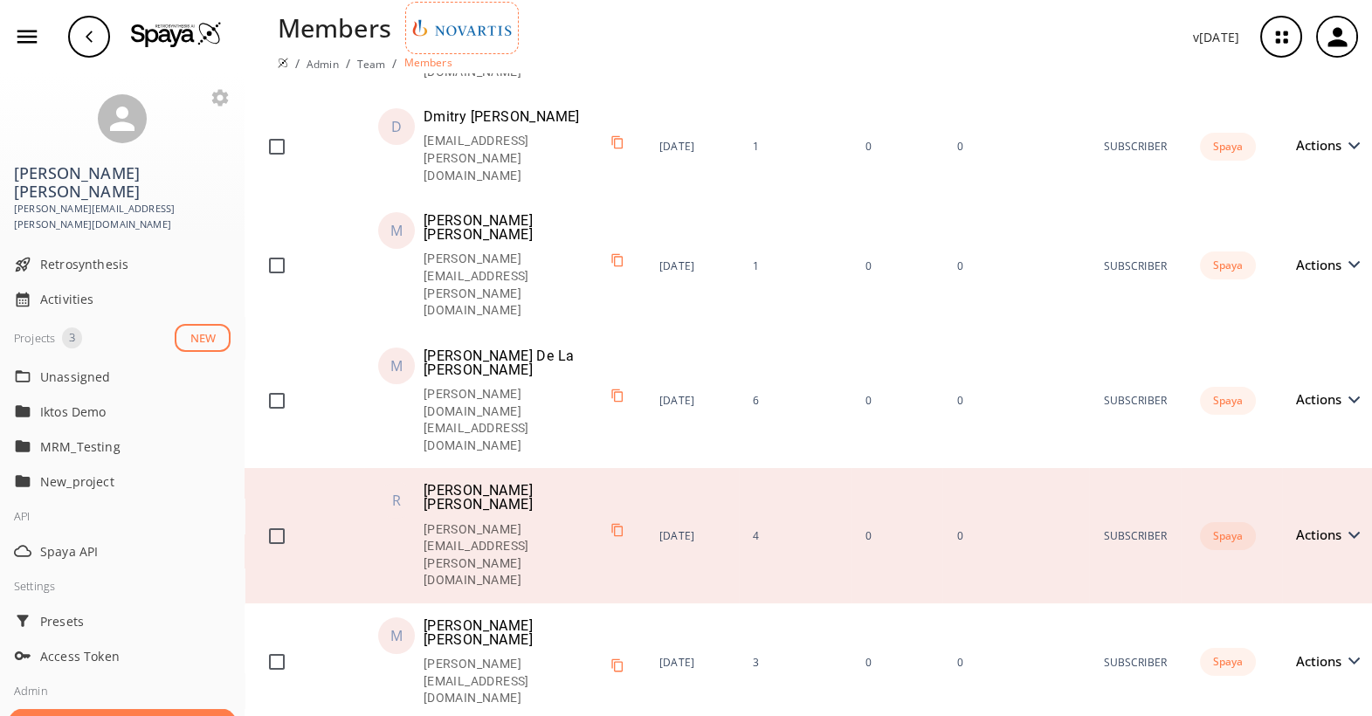
scroll to position [1116, 0]
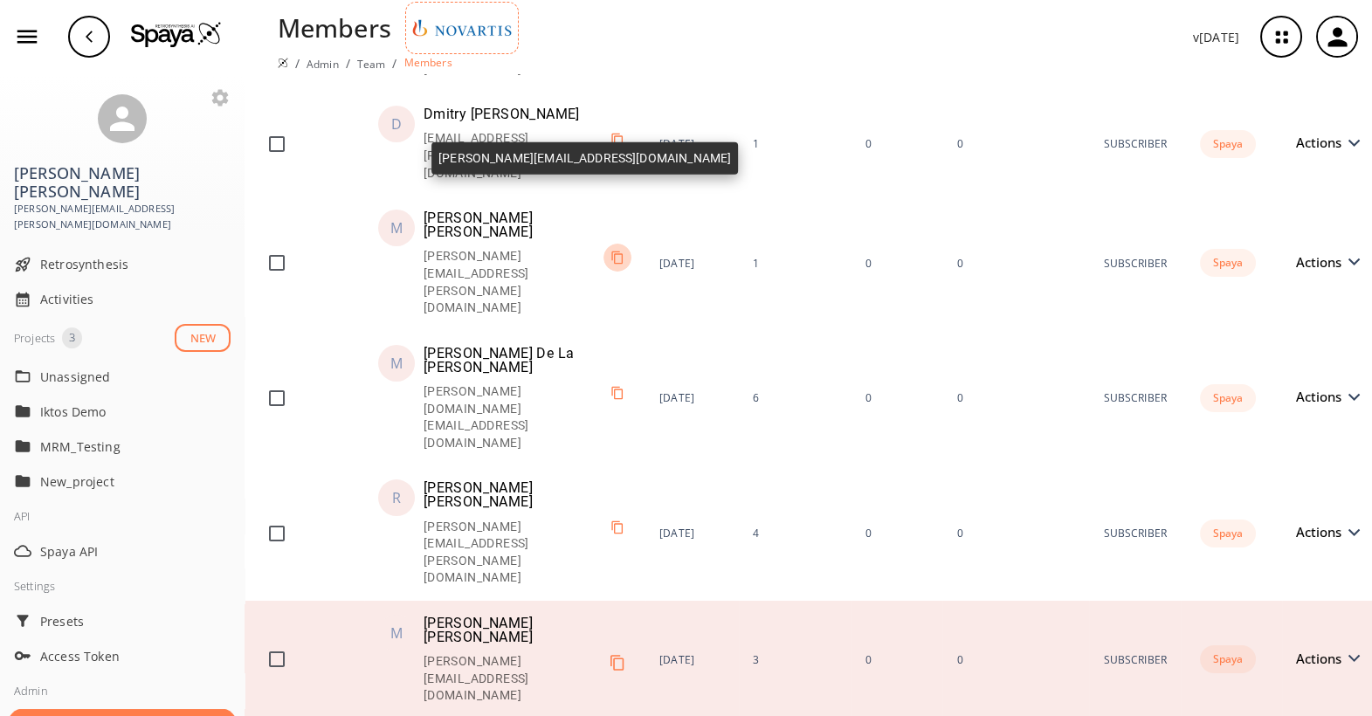
click at [616, 654] on icon "Copy to clipboard" at bounding box center [617, 662] width 17 height 17
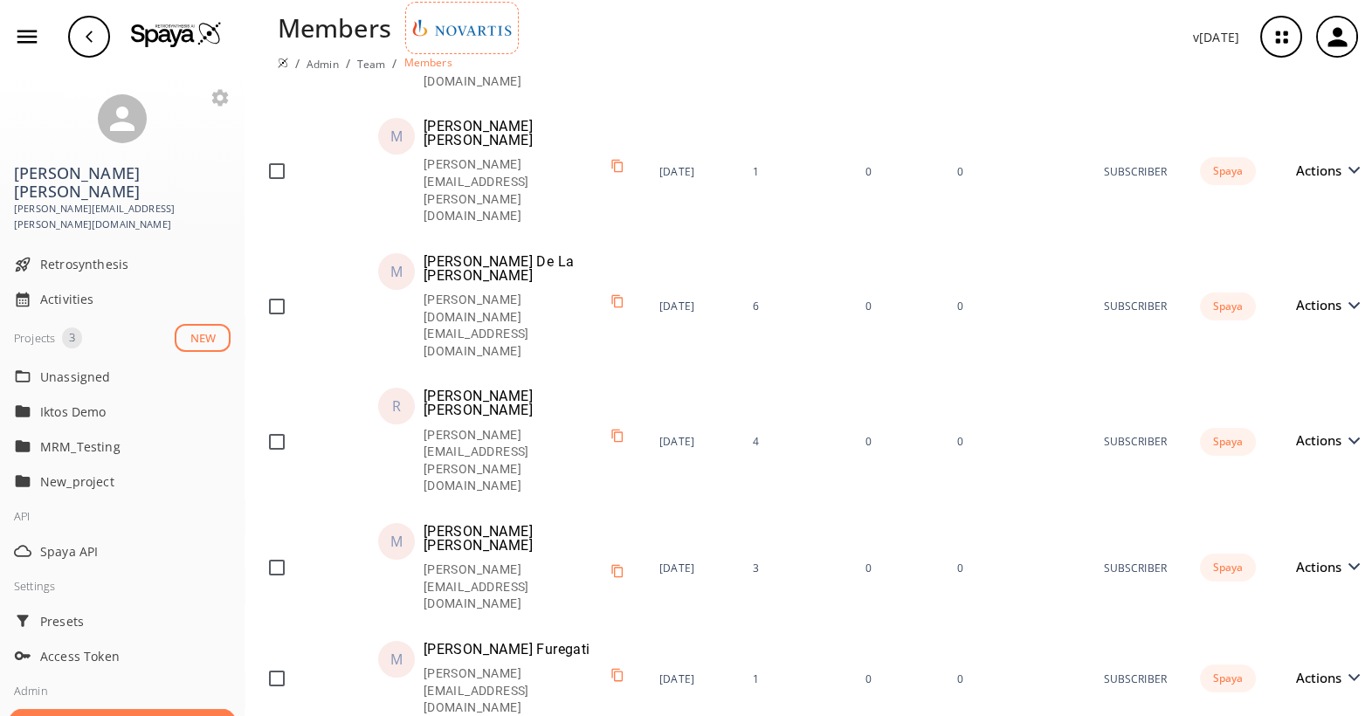
scroll to position [1186, 0]
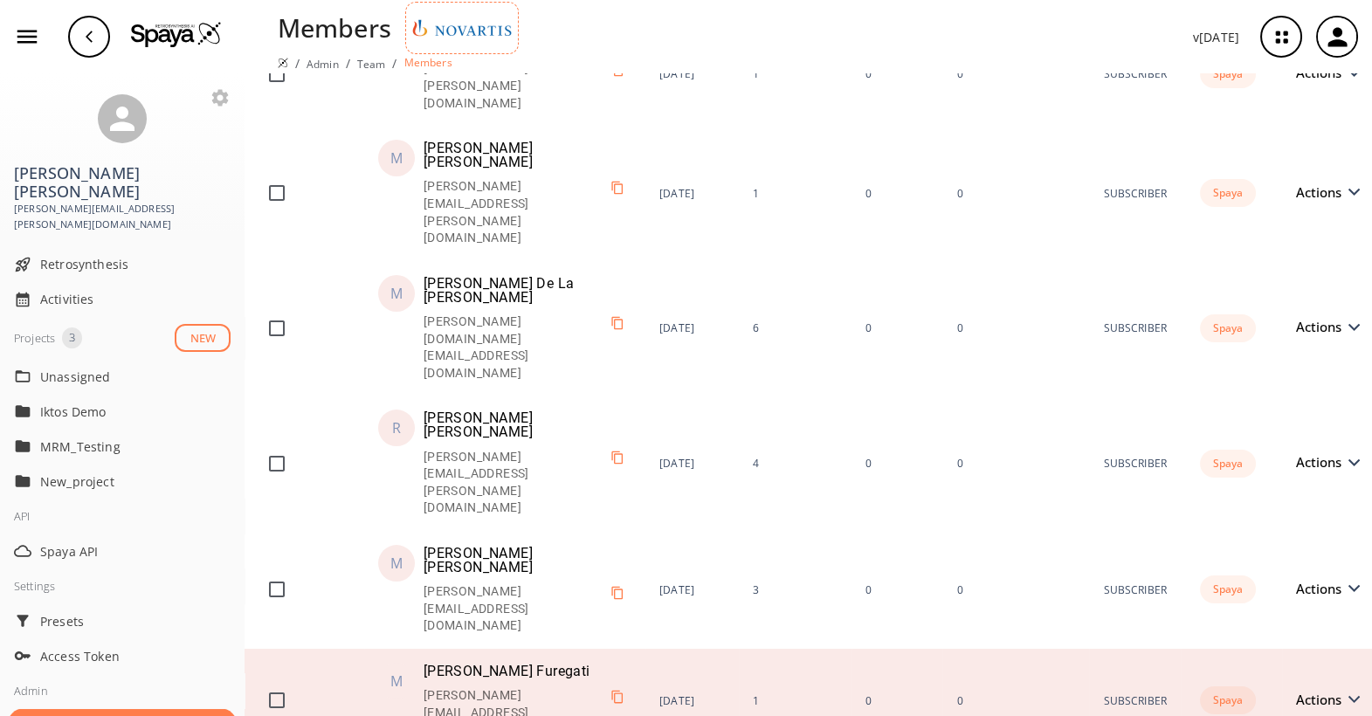
click at [614, 690] on icon "Copy to clipboard" at bounding box center [617, 697] width 14 height 14
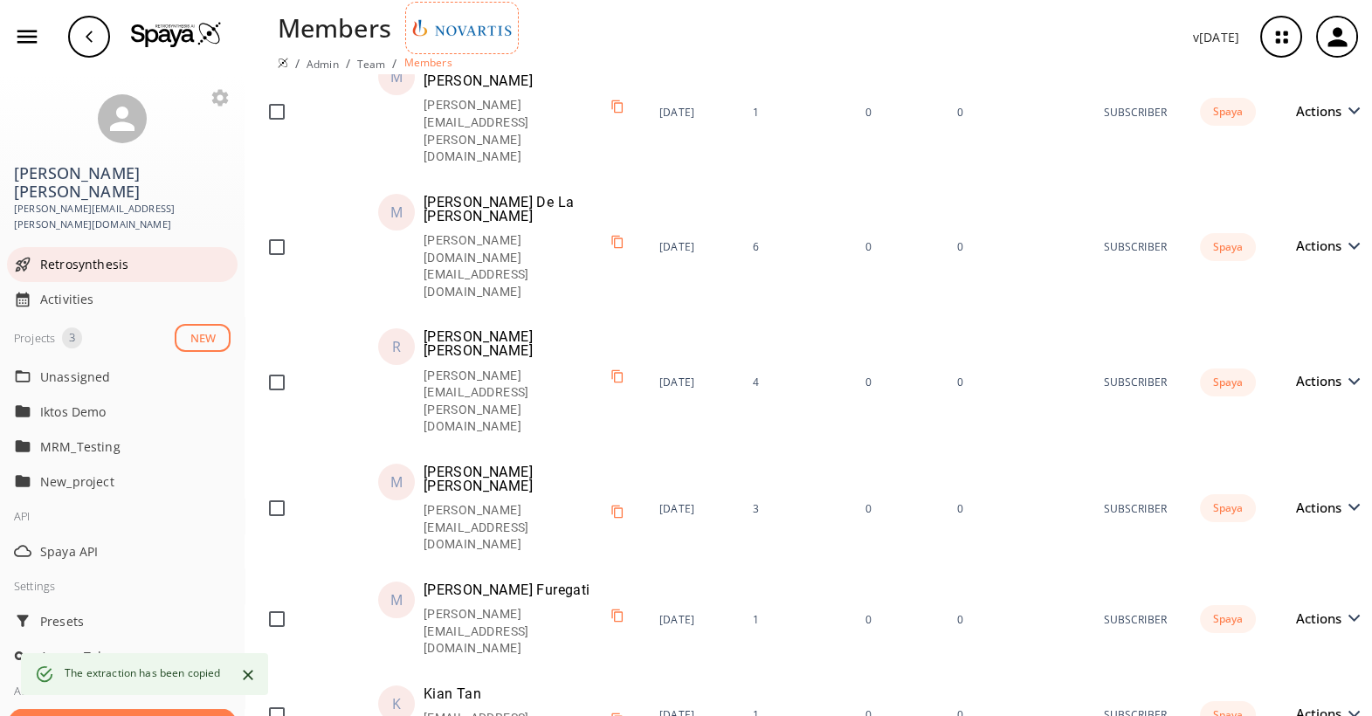
scroll to position [1269, 0]
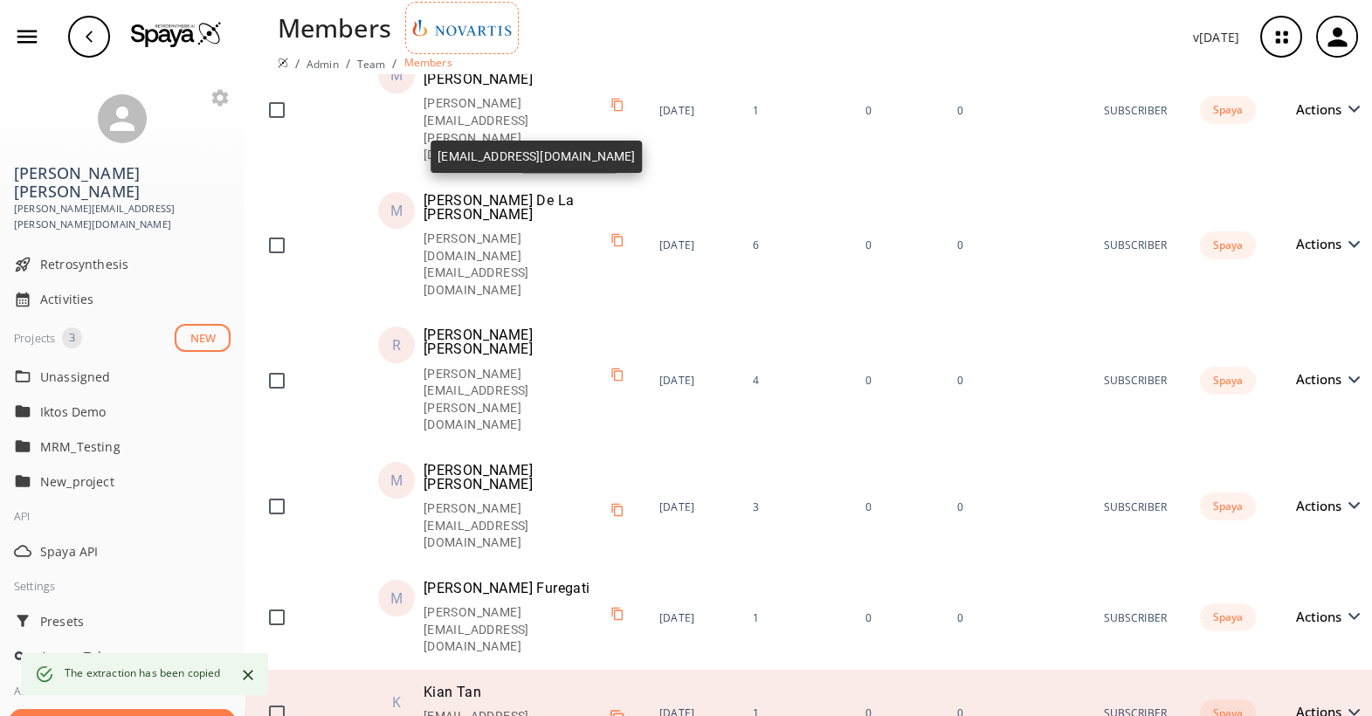
click at [609, 709] on icon "Copy to clipboard" at bounding box center [617, 717] width 17 height 17
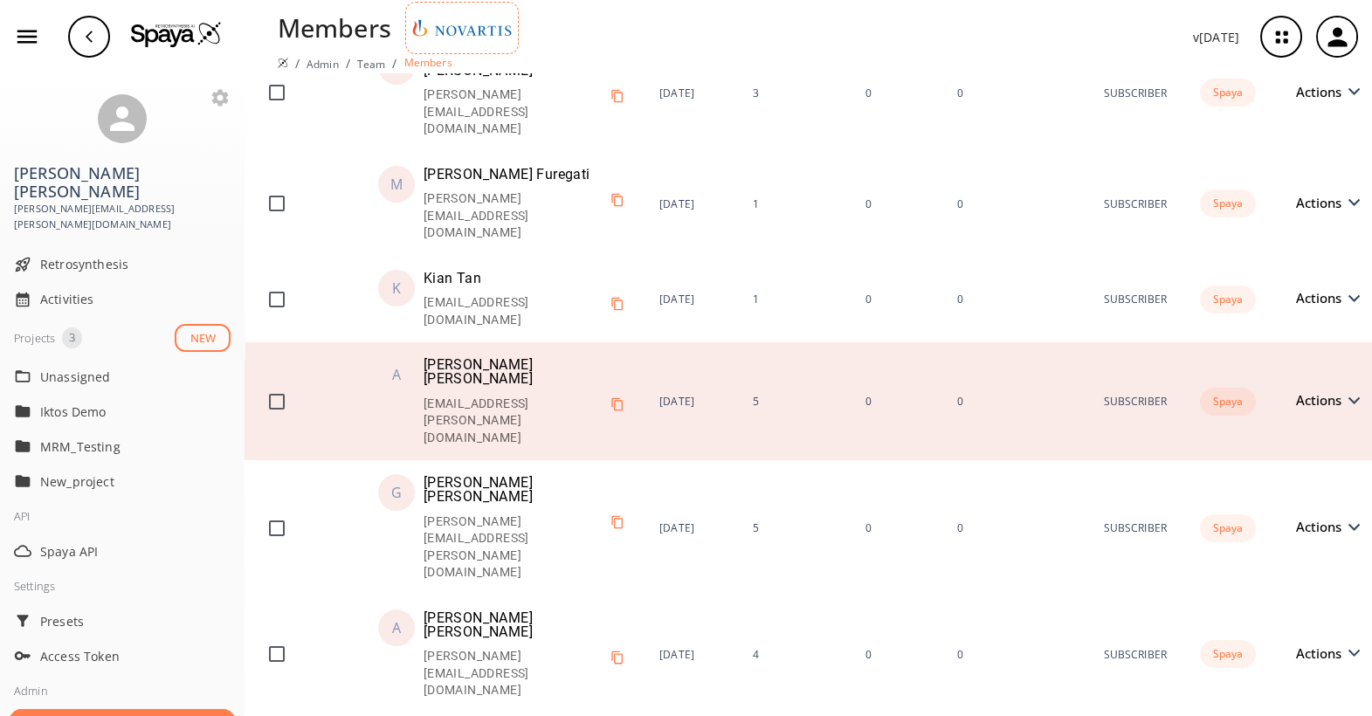
scroll to position [1678, 0]
